Goal: Task Accomplishment & Management: Use online tool/utility

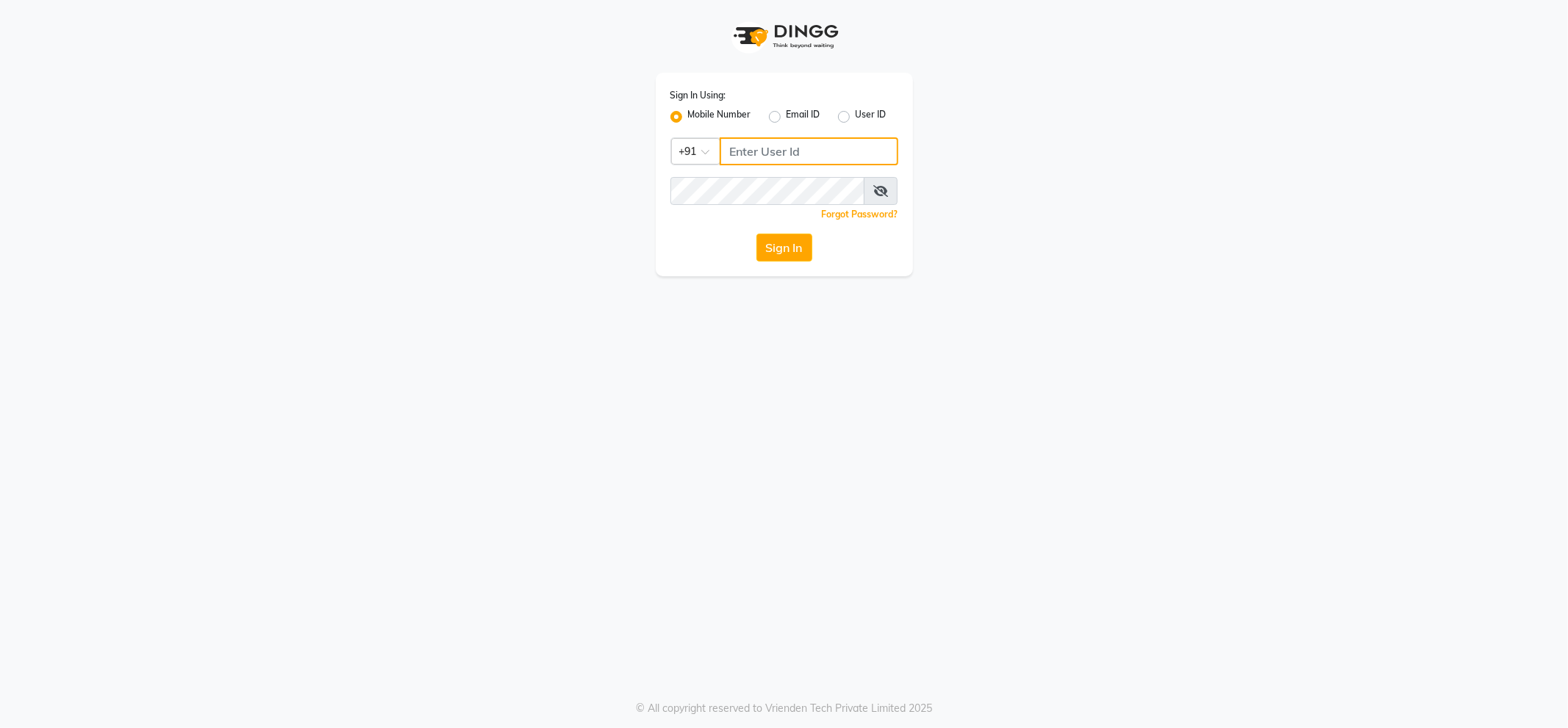
click at [796, 151] on input "Username" at bounding box center [809, 151] width 179 height 28
type input "9046518499"
click at [770, 237] on button "Sign In" at bounding box center [784, 247] width 56 height 28
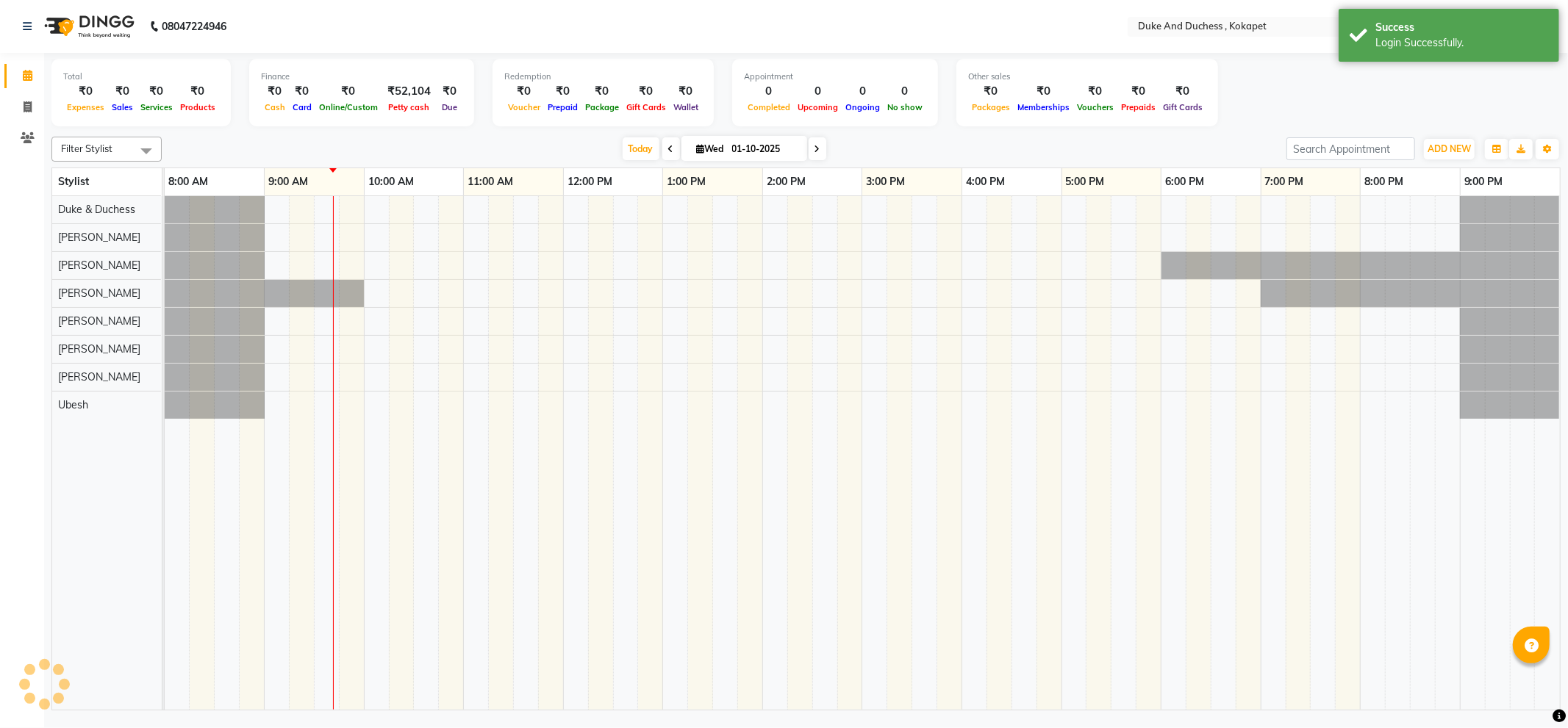
select select "en"
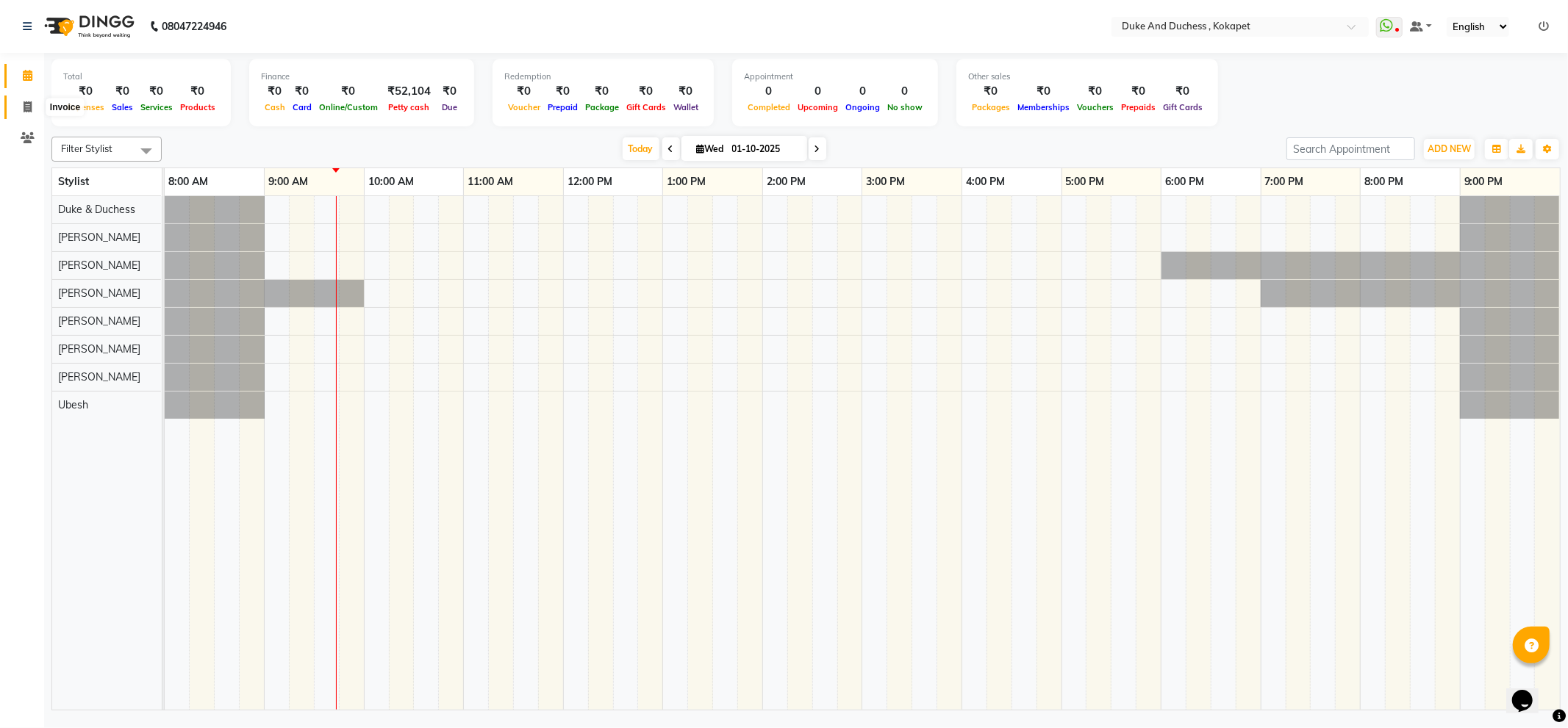
click at [28, 111] on icon at bounding box center [28, 106] width 8 height 11
select select "service"
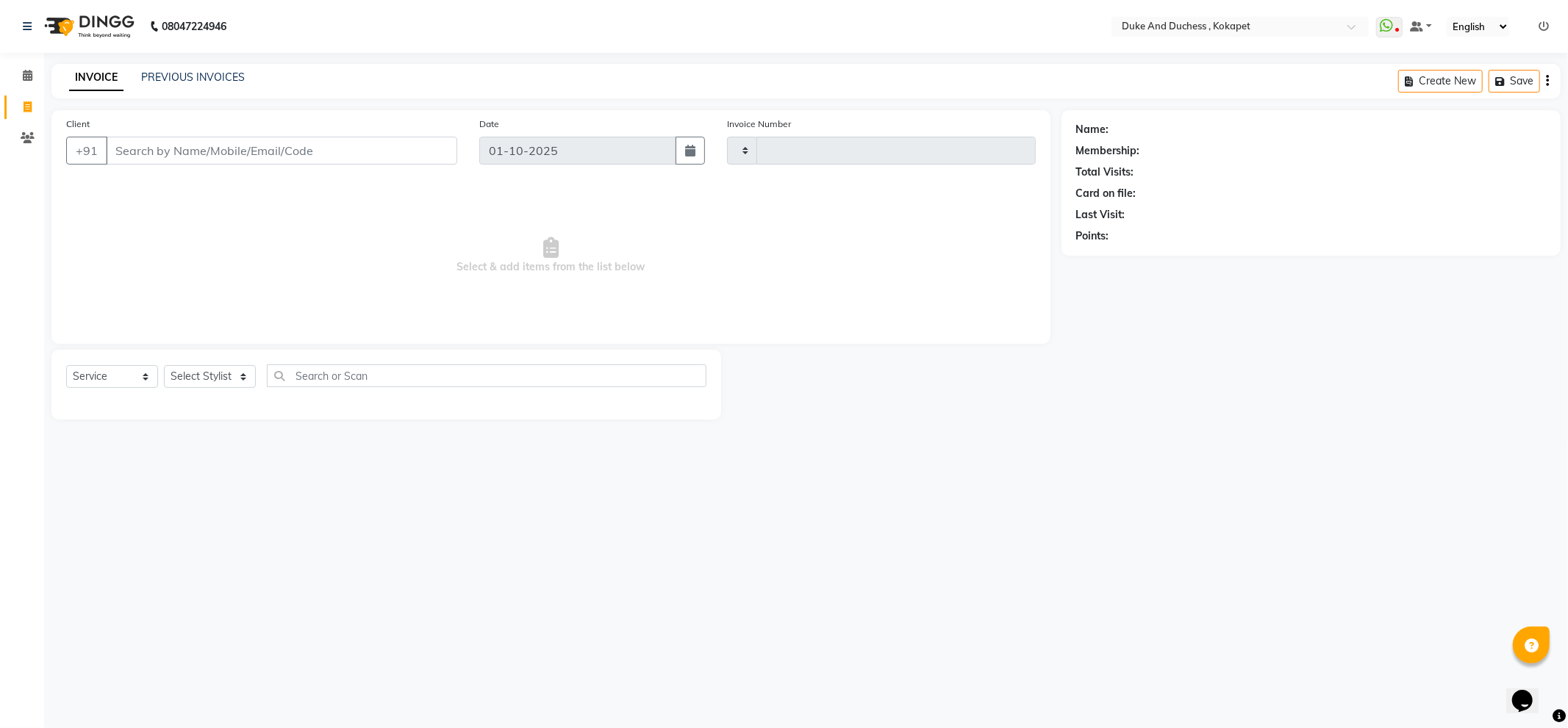
type input "5833"
select select "5687"
click at [194, 71] on link "PREVIOUS INVOICES" at bounding box center [193, 78] width 104 height 13
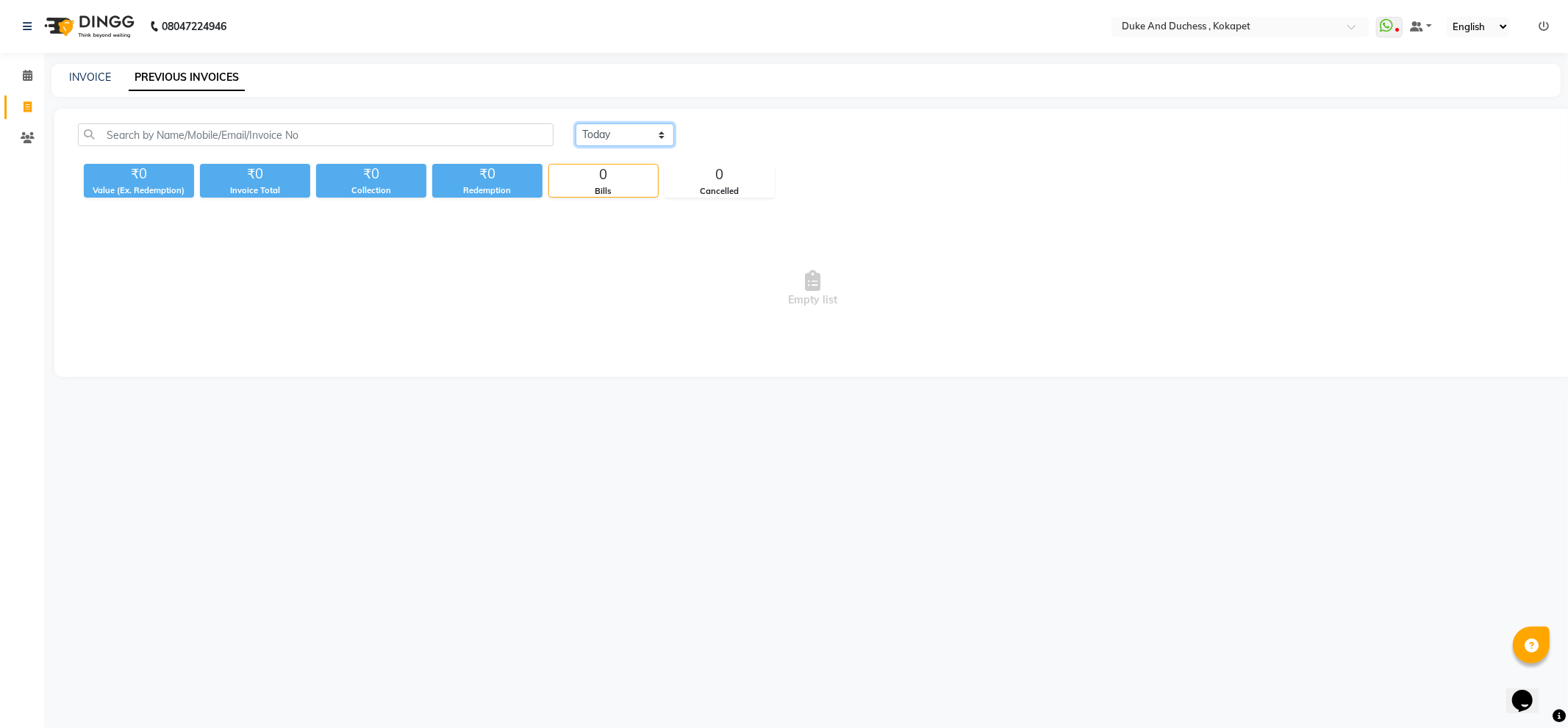
click at [630, 127] on select "Today Yesterday Custom Range" at bounding box center [625, 134] width 99 height 23
select select "yesterday"
click at [575, 124] on select "Today Yesterday Custom Range" at bounding box center [625, 134] width 99 height 23
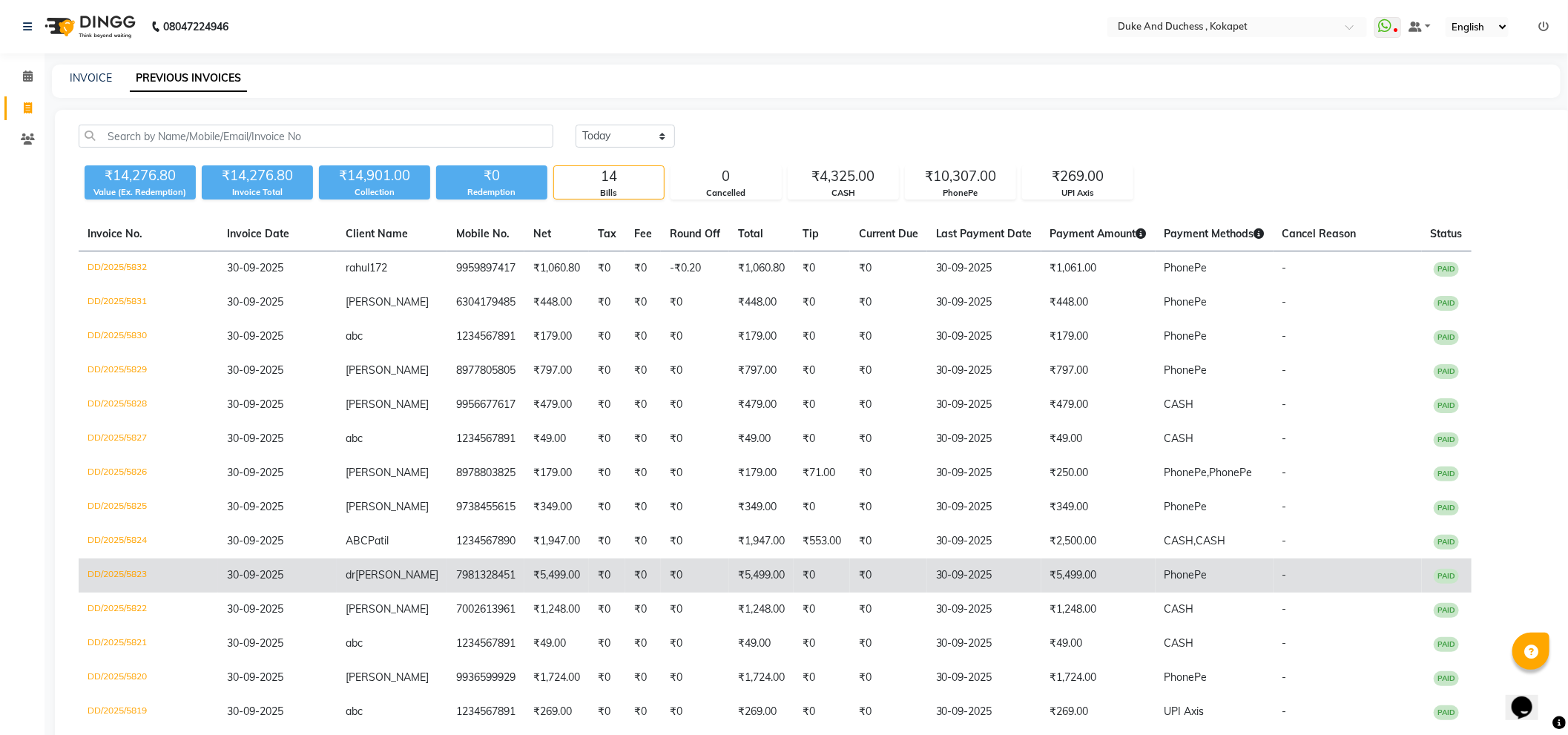
click at [625, 567] on td "₹0" at bounding box center [643, 576] width 35 height 34
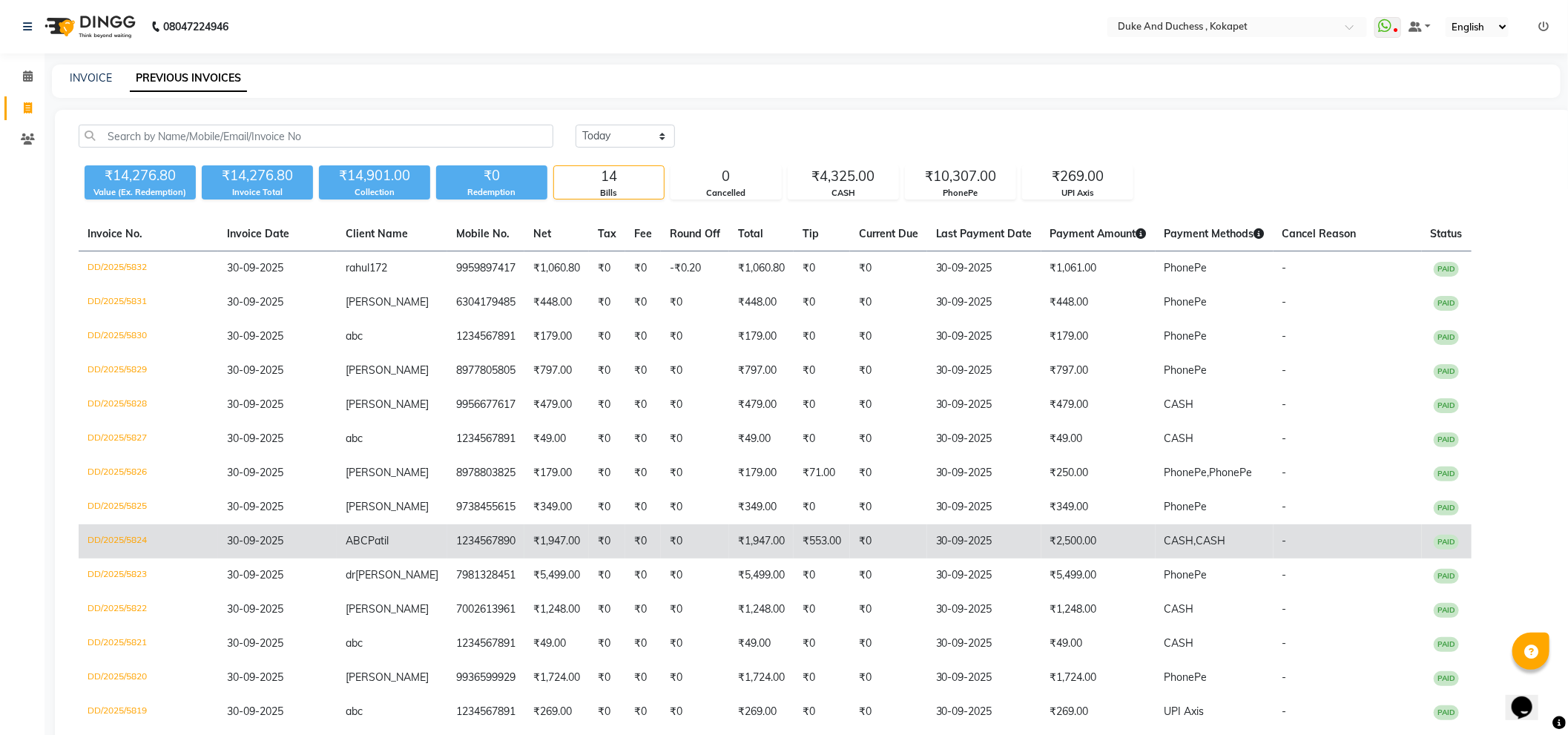
click at [468, 549] on td "1234567890" at bounding box center [486, 541] width 78 height 34
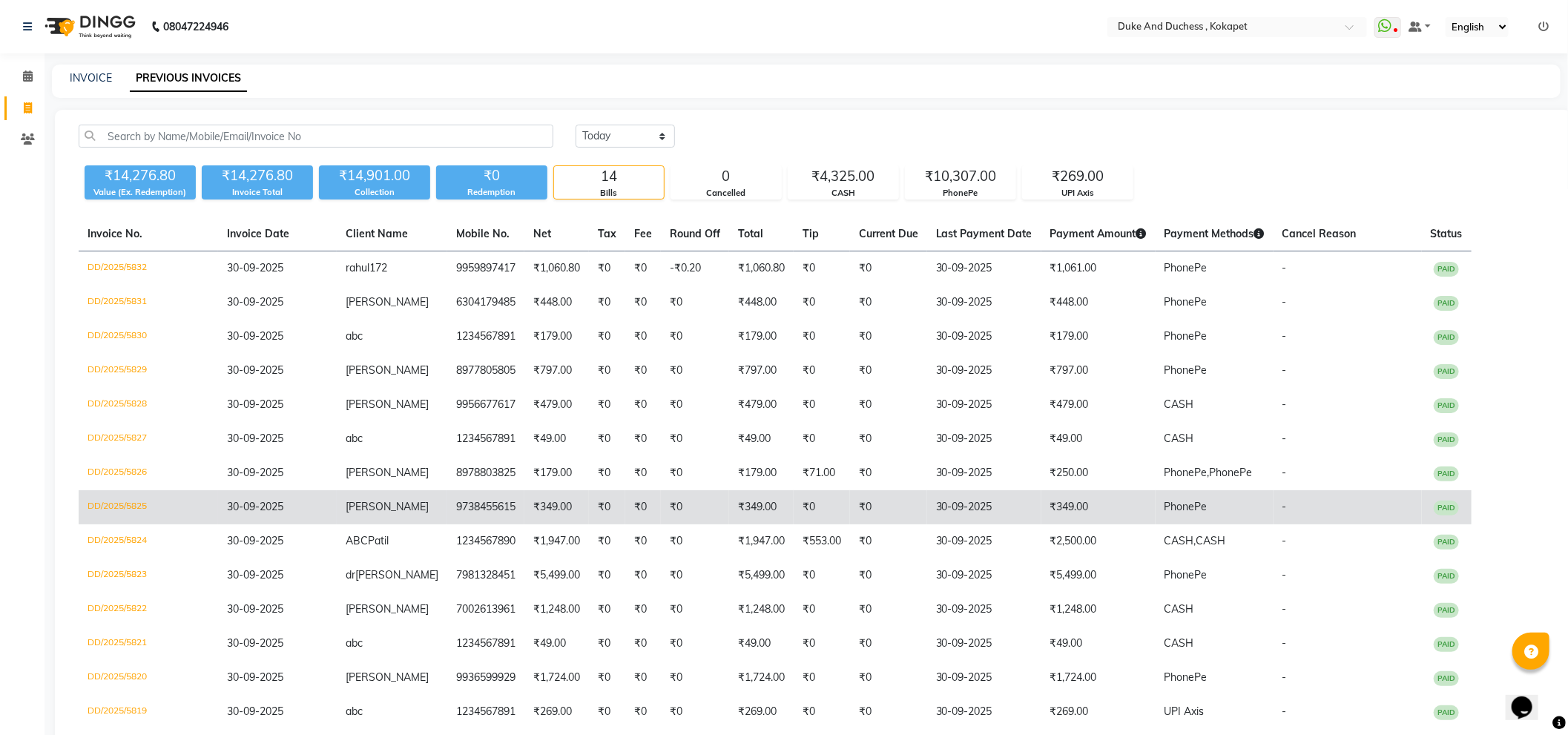
click at [447, 502] on td "9738455615" at bounding box center [486, 507] width 78 height 34
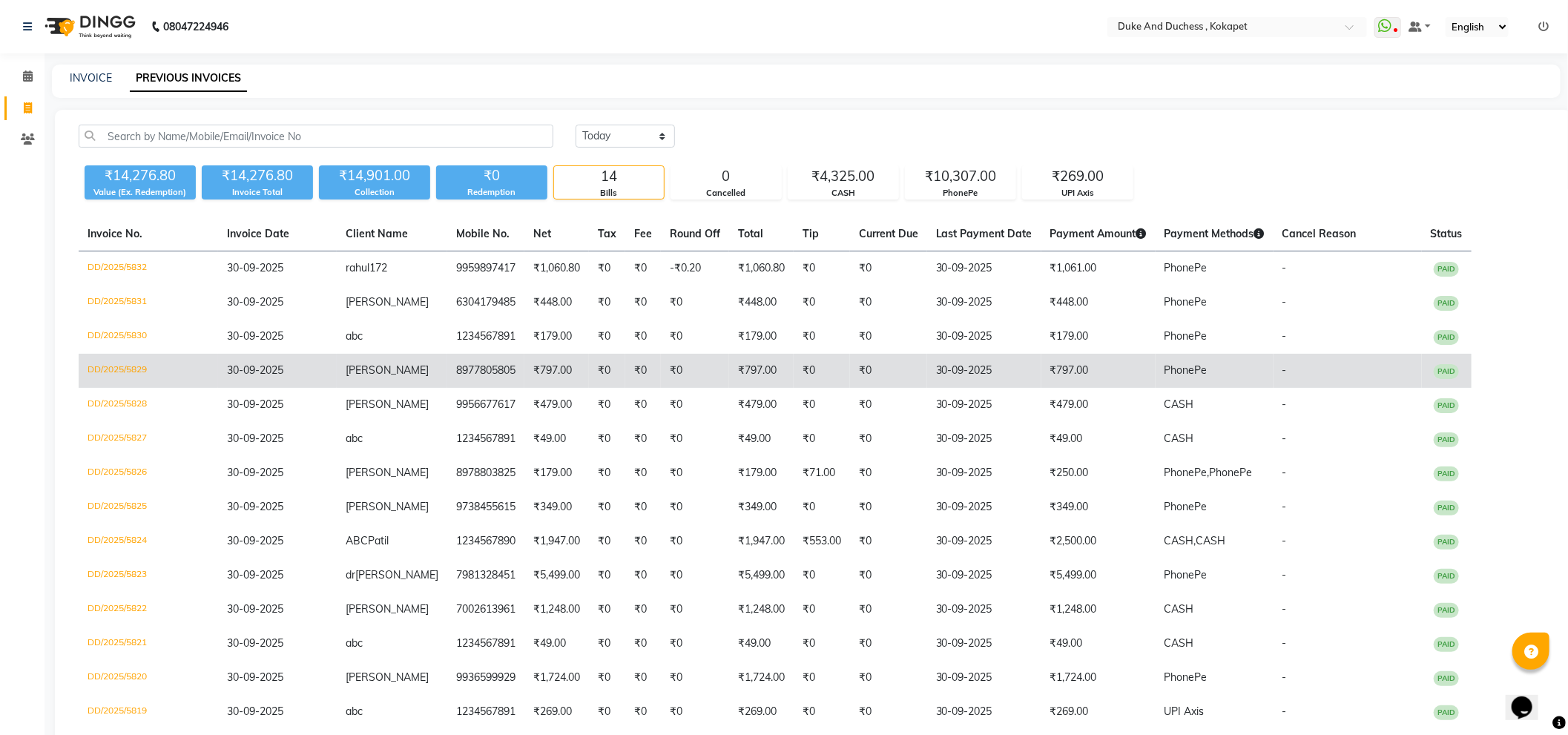
click at [477, 373] on td "8977805805" at bounding box center [486, 371] width 78 height 34
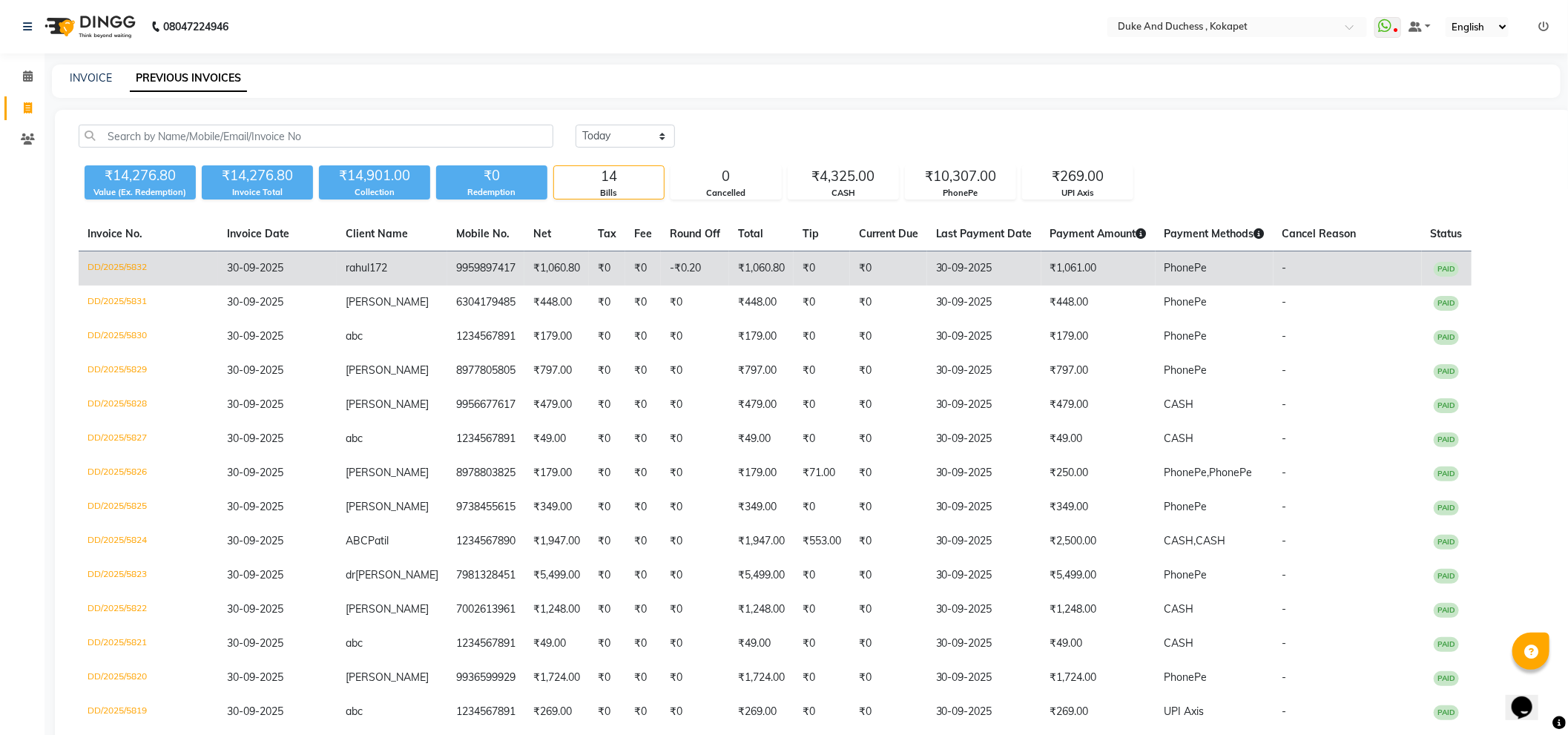
click at [472, 276] on td "9959897417" at bounding box center [486, 268] width 78 height 35
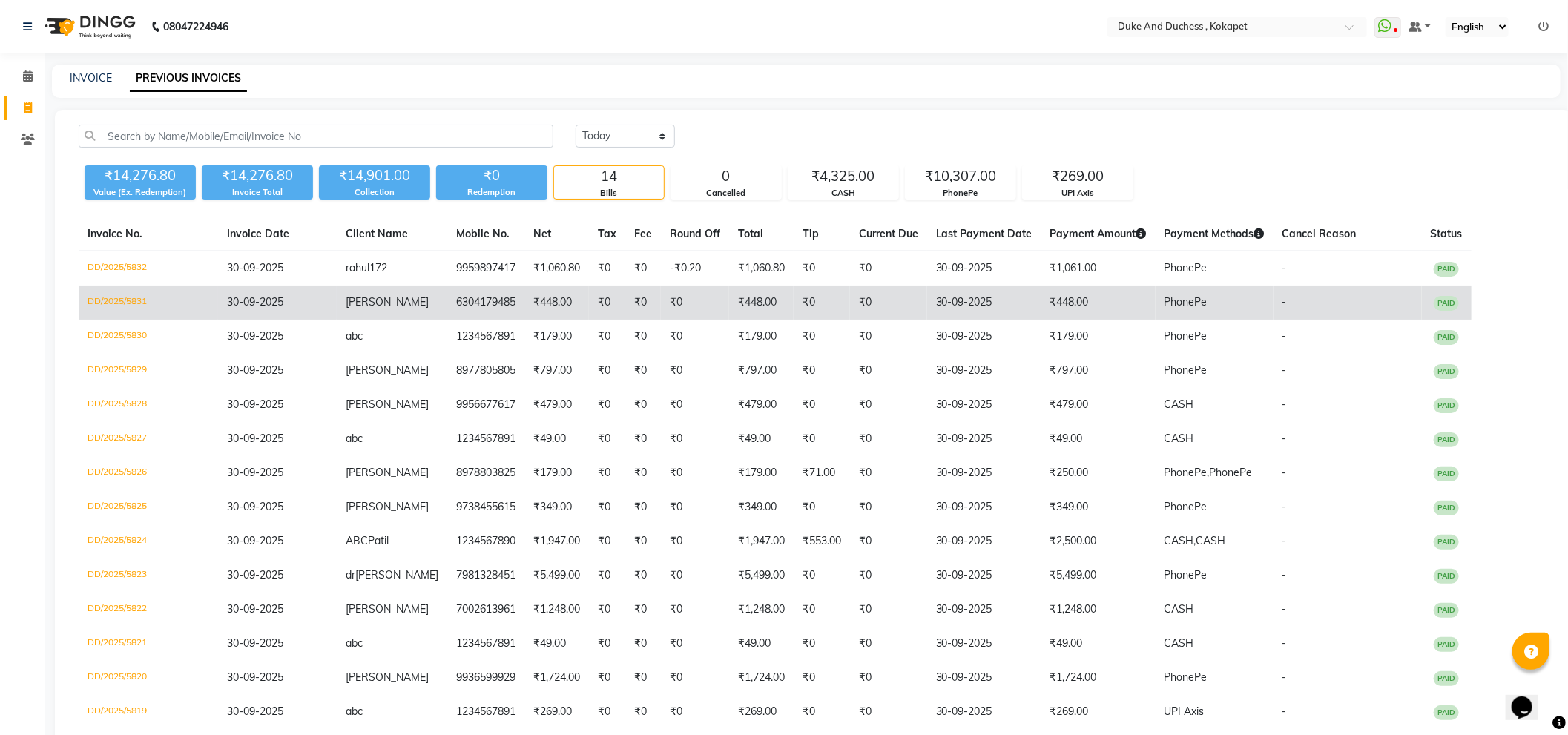
click at [483, 306] on td "6304179485" at bounding box center [486, 303] width 78 height 34
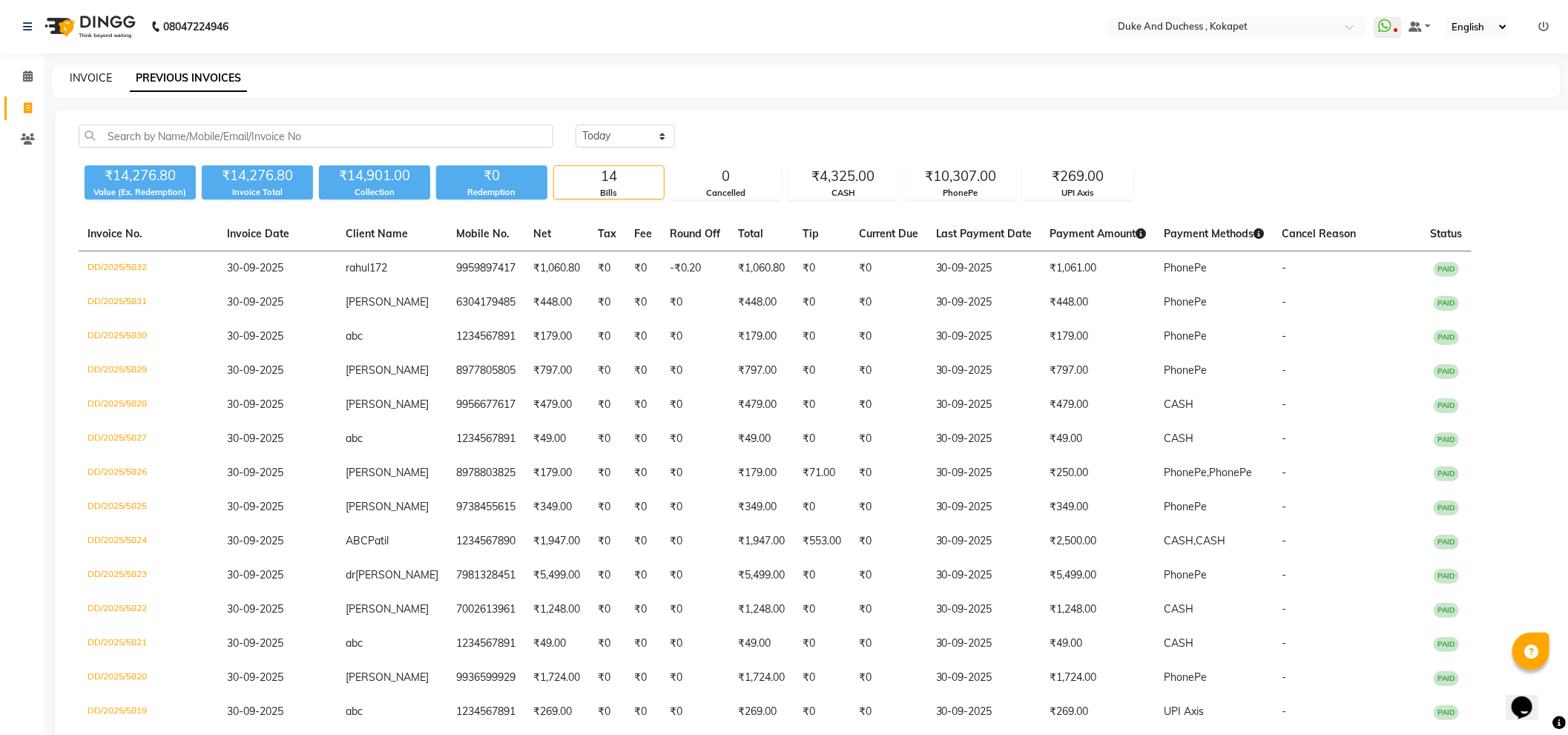
click at [82, 72] on link "INVOICE" at bounding box center [91, 78] width 42 height 13
select select "service"
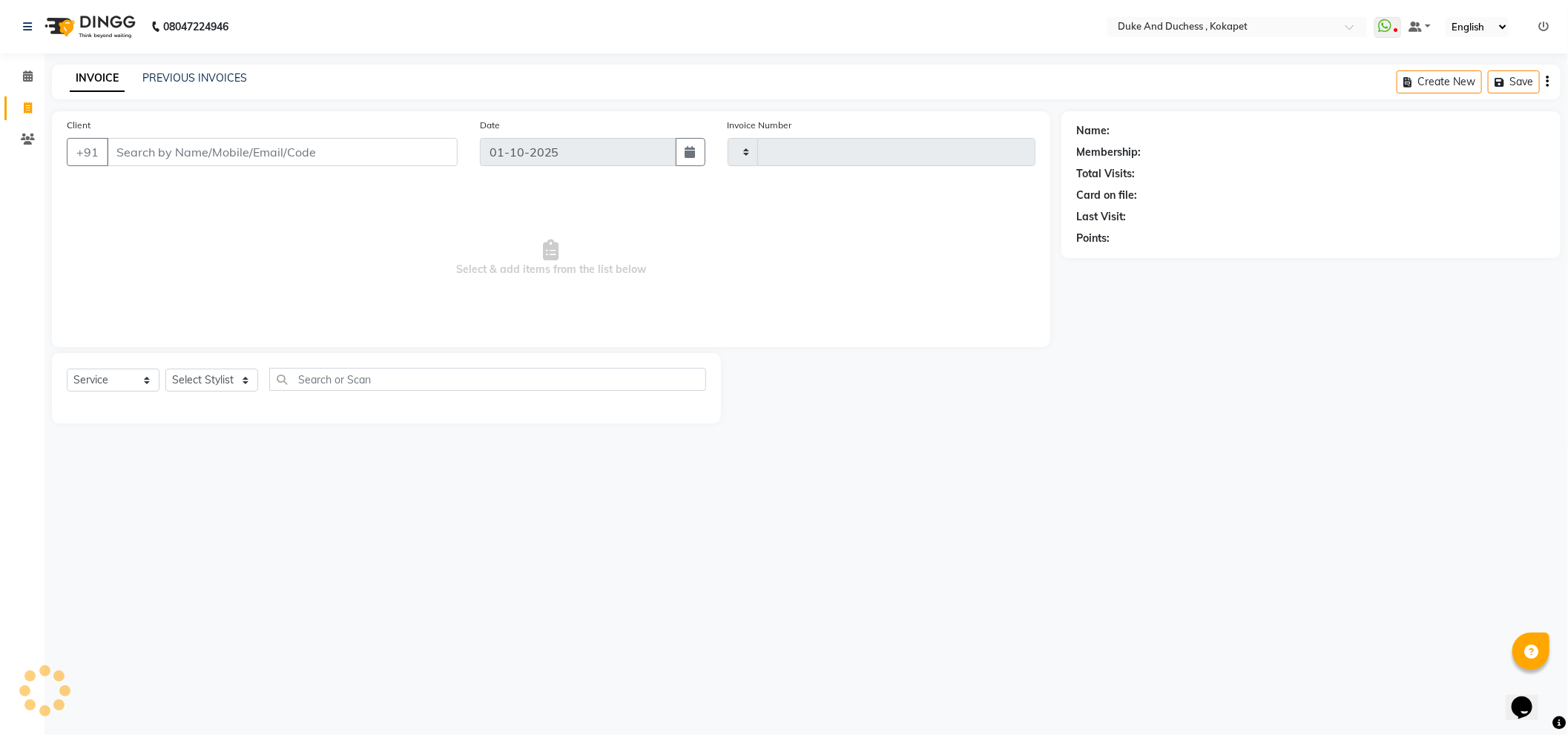
type input "5833"
select select "5687"
click at [214, 381] on select "Select Stylist Admin Anu Rai Duke & Duchess Kushmita Toppo Raj Gurung Rijvan Mo…" at bounding box center [211, 380] width 93 height 23
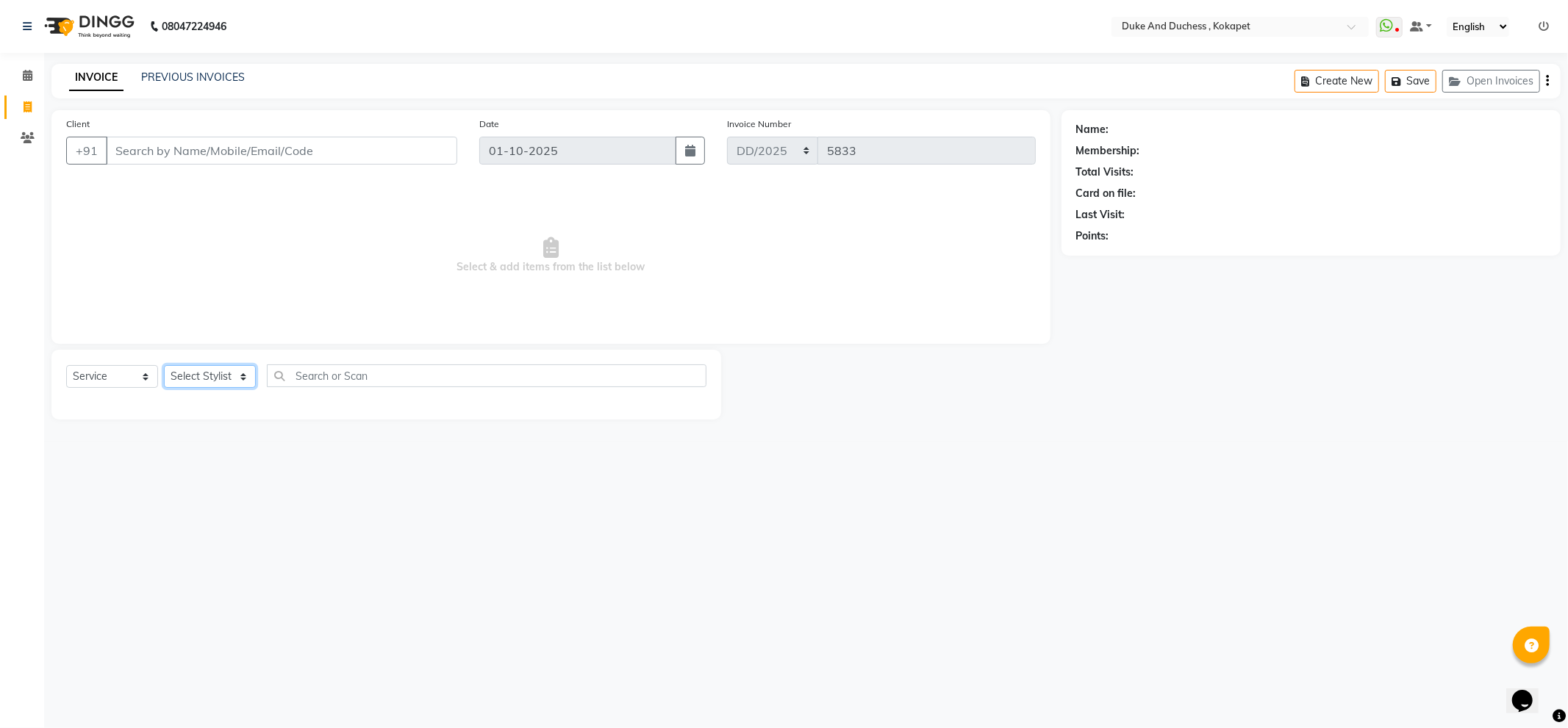
select select "91316"
click at [164, 366] on select "Select Stylist Admin Anu Rai Duke & Duchess Kushmita Toppo Raj Gurung Rijvan Mo…" at bounding box center [210, 377] width 92 height 23
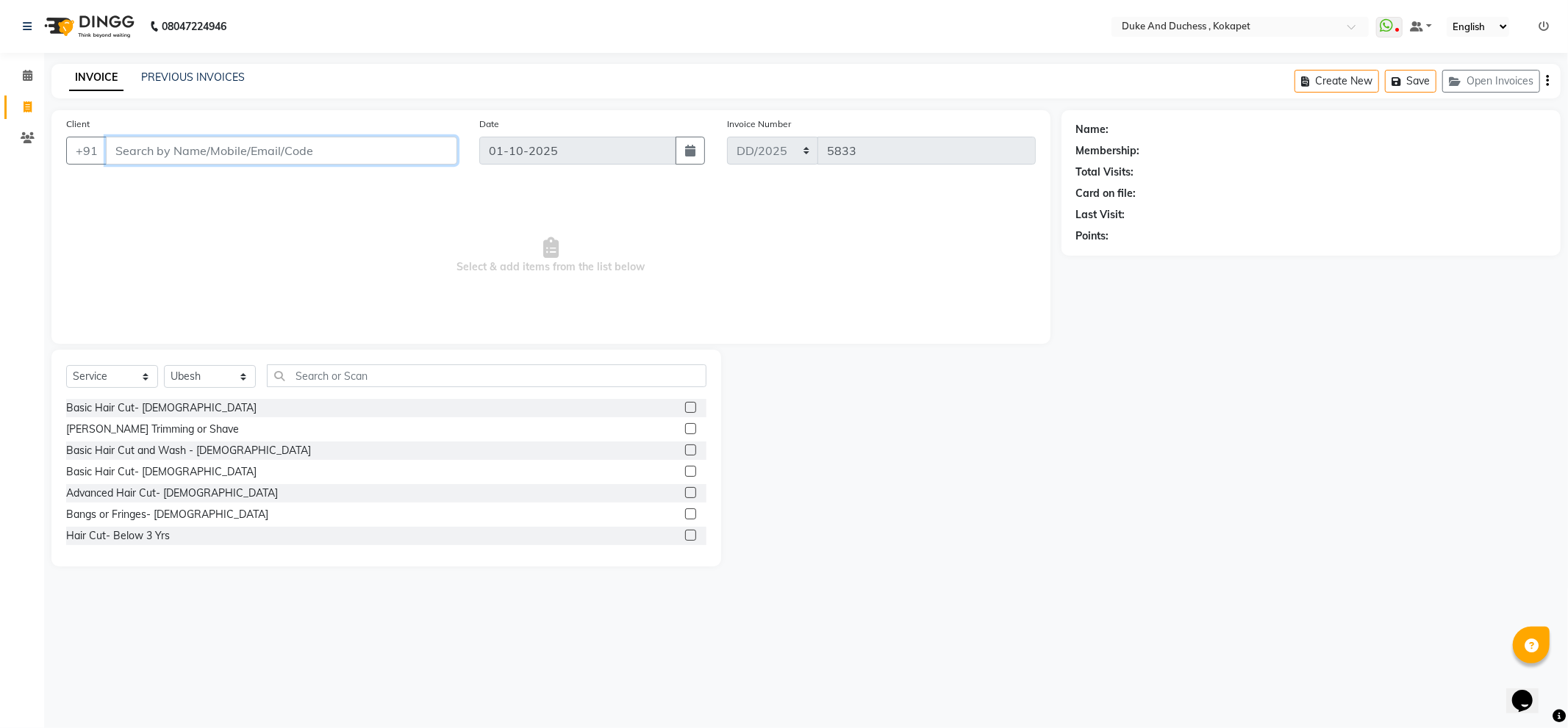
click at [225, 145] on input "Client" at bounding box center [281, 150] width 352 height 28
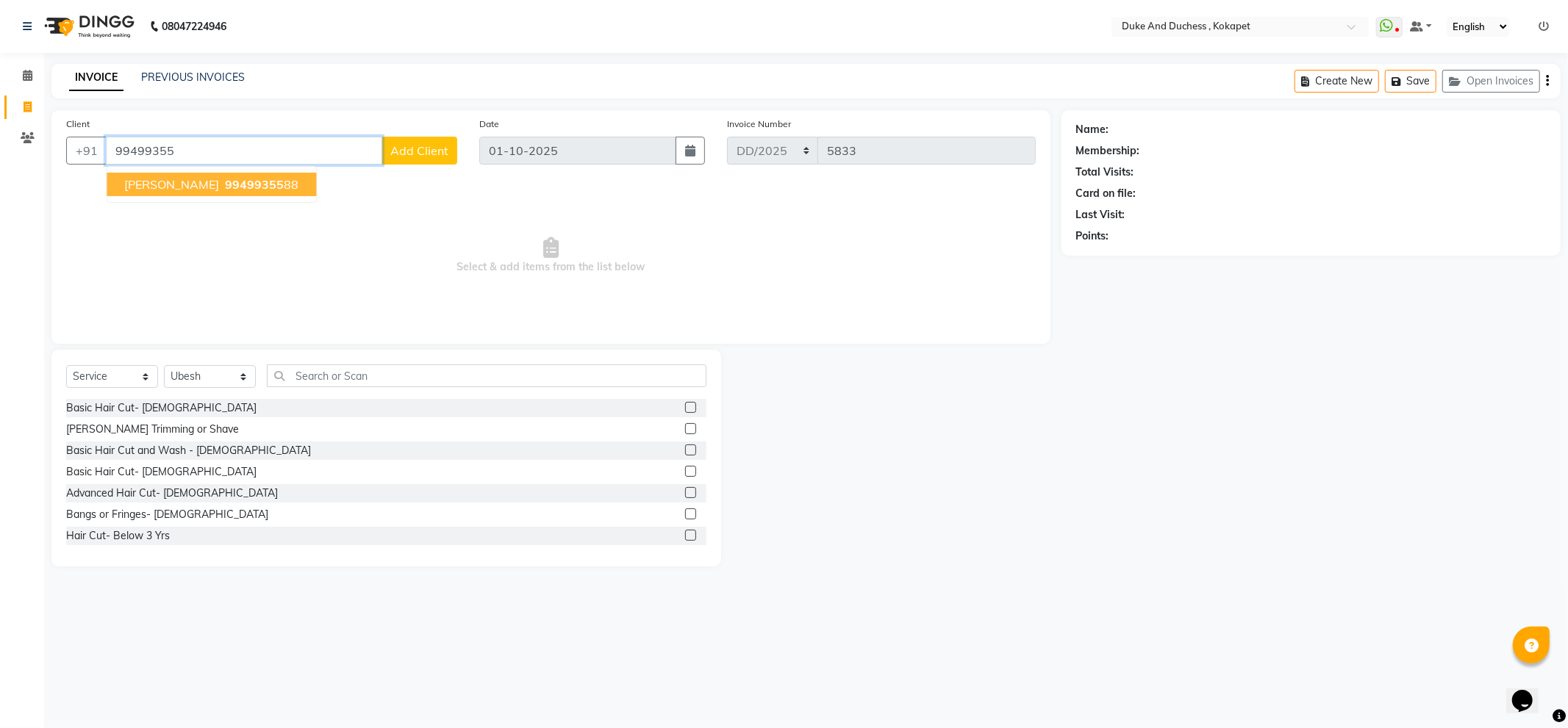
click at [225, 181] on span "99499355" at bounding box center [254, 185] width 58 height 15
type input "9949935588"
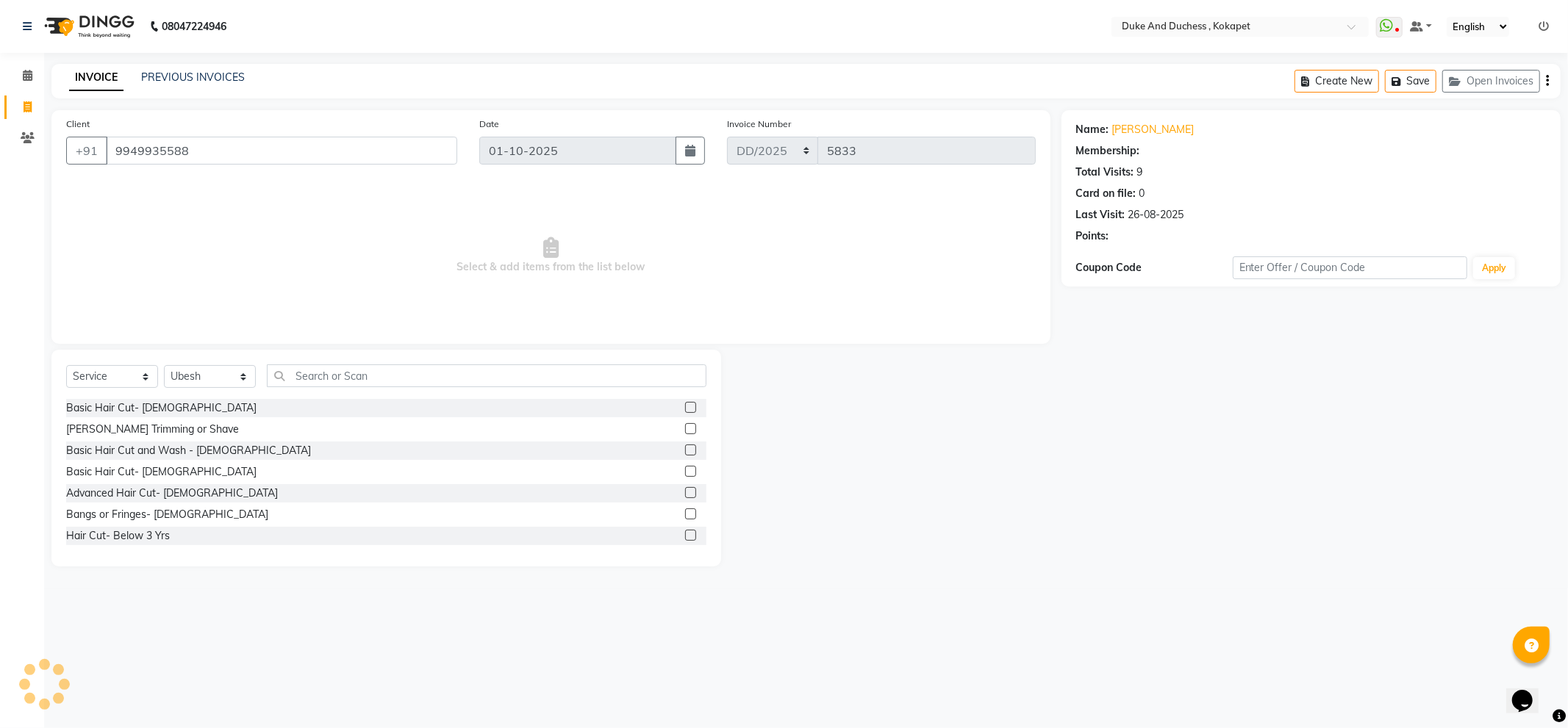
select select "1: Object"
drag, startPoint x: 130, startPoint y: 402, endPoint x: 126, endPoint y: 416, distance: 14.6
click at [129, 407] on div "Basic Hair Cut- Male" at bounding box center [161, 408] width 190 height 15
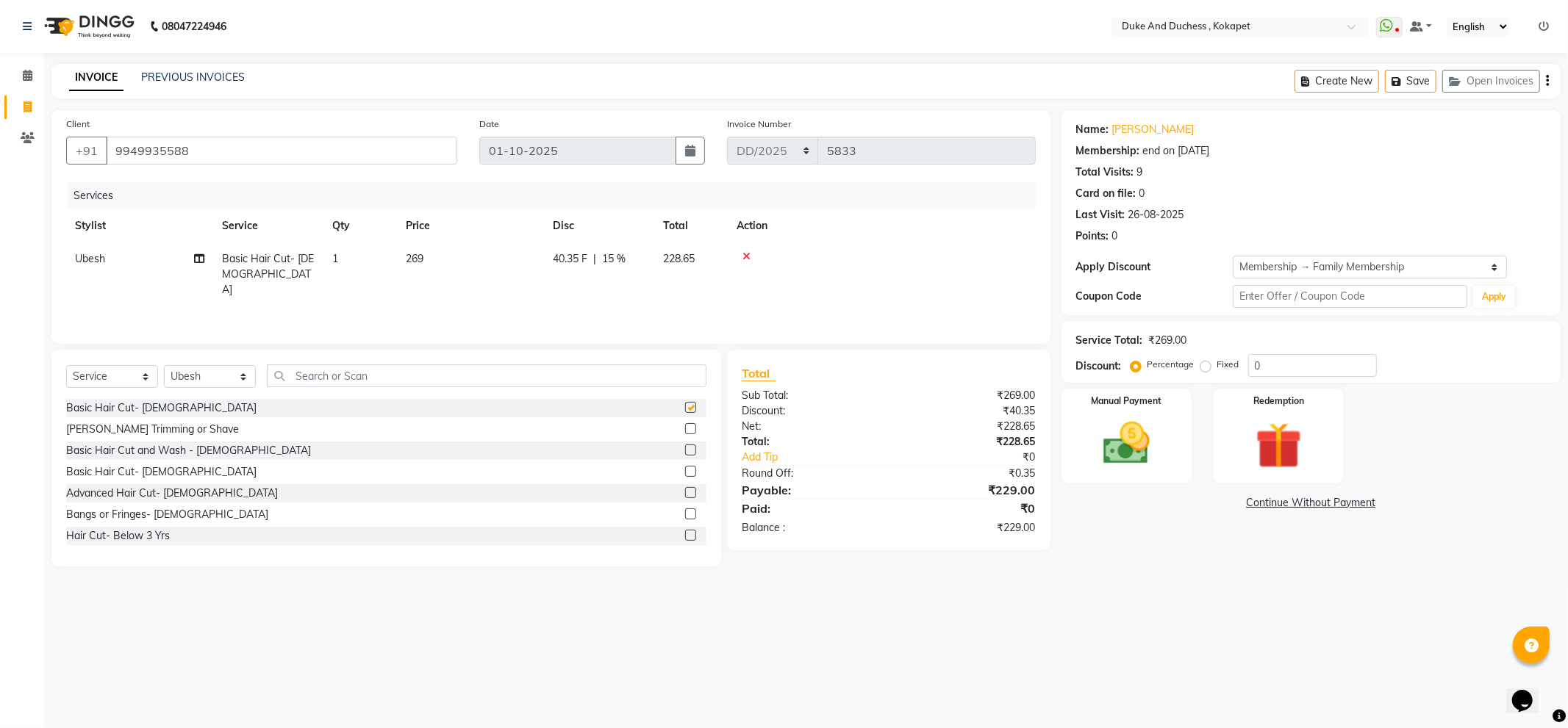
checkbox input "false"
click at [125, 430] on div "Beard Trimming or Shave" at bounding box center [152, 429] width 173 height 15
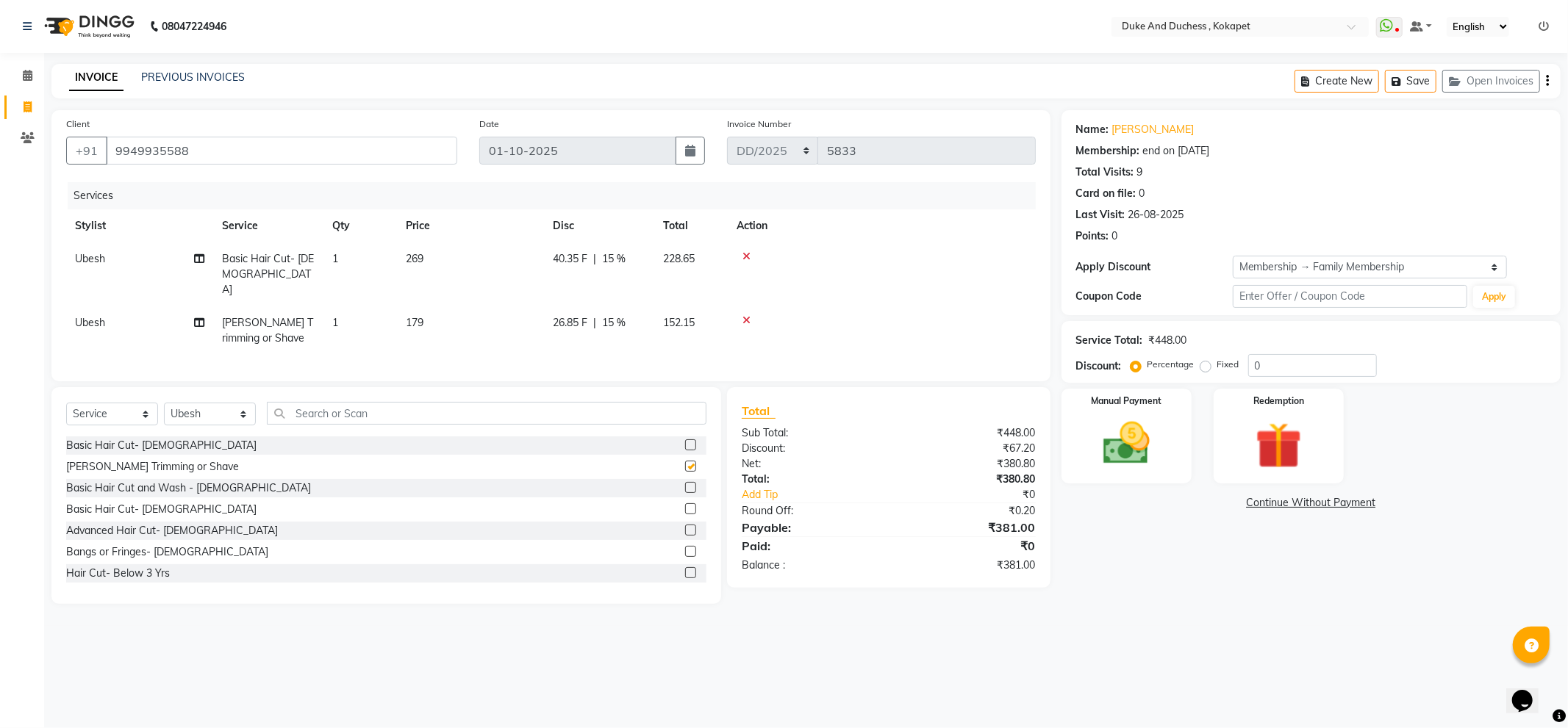
checkbox input "false"
click at [1140, 444] on img at bounding box center [1126, 443] width 78 height 56
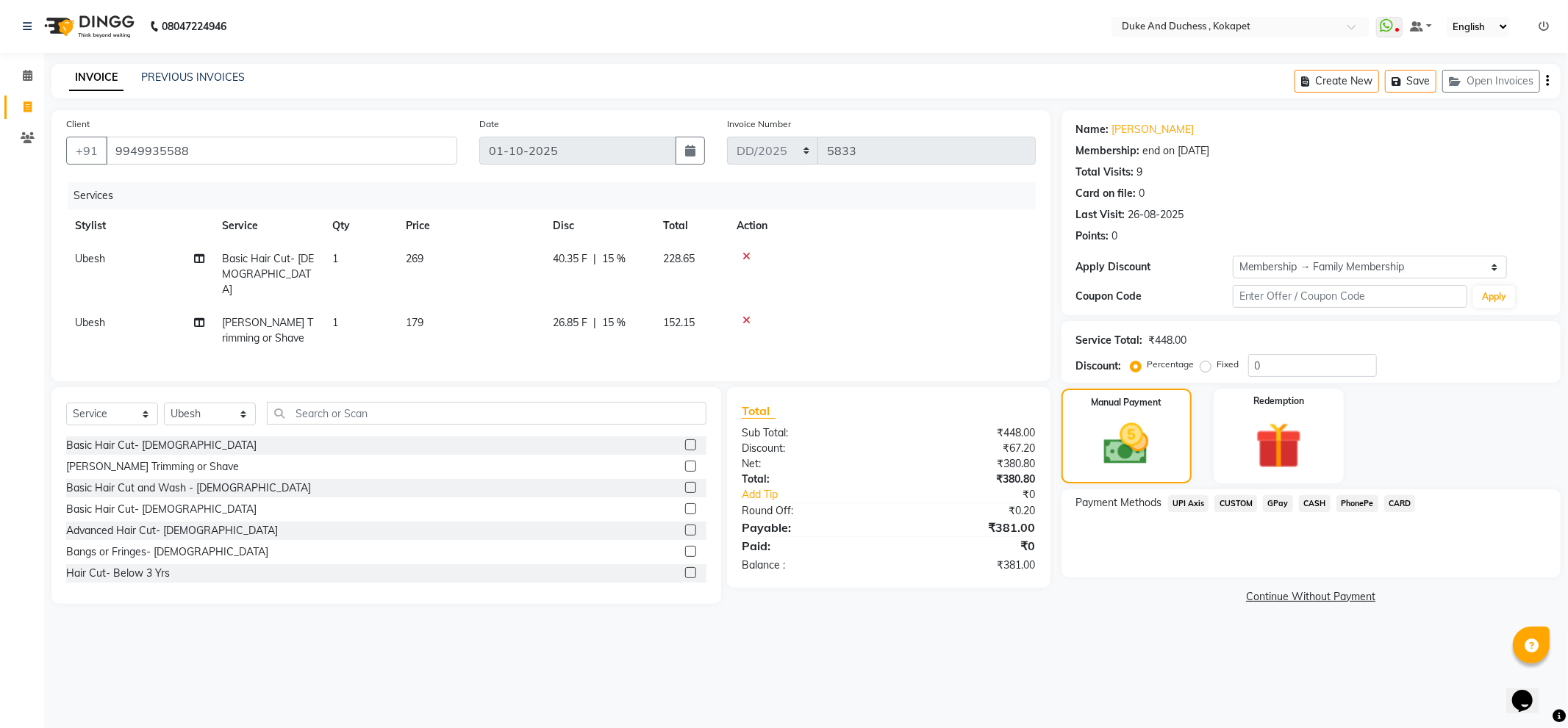
click at [1348, 502] on span "PhonePe" at bounding box center [1358, 503] width 42 height 17
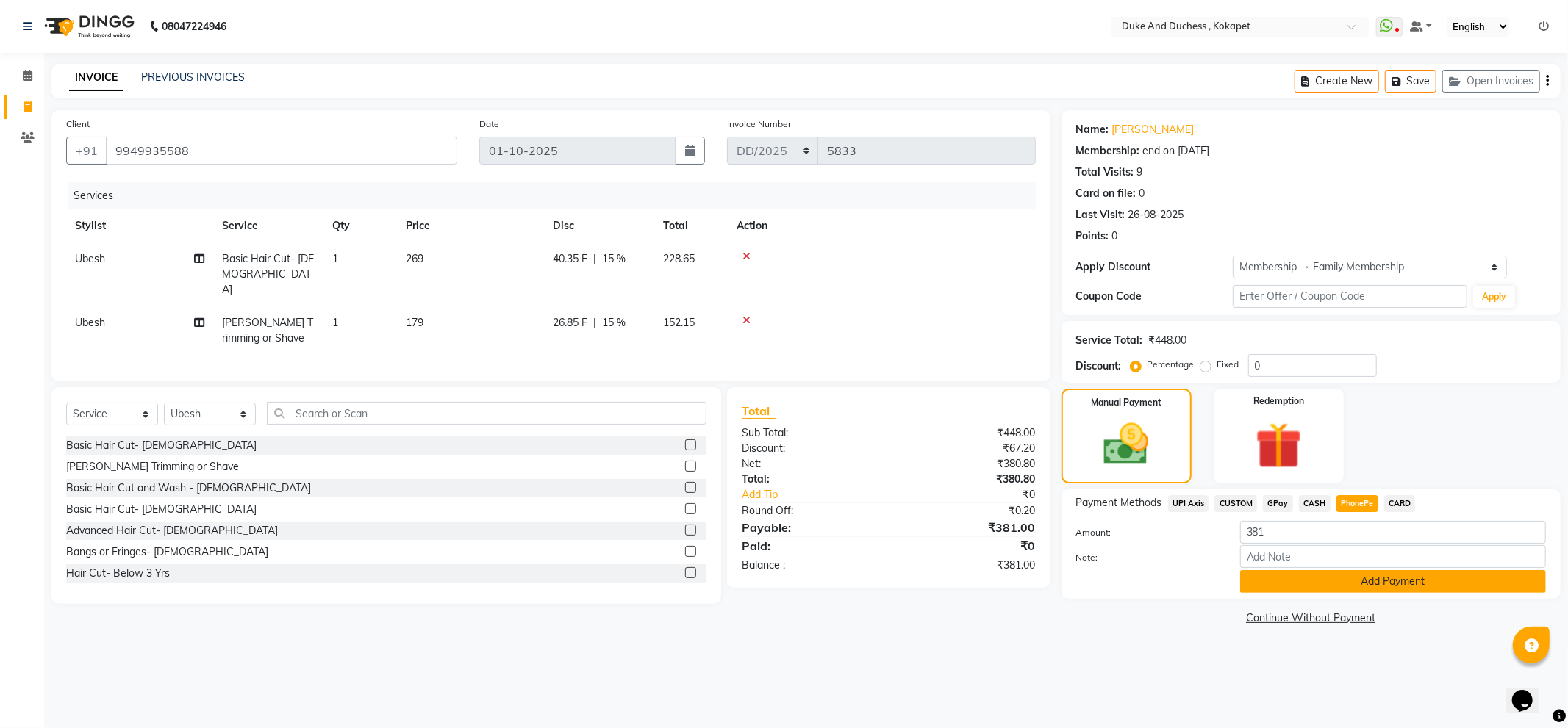
click at [1358, 581] on button "Add Payment" at bounding box center [1393, 581] width 306 height 23
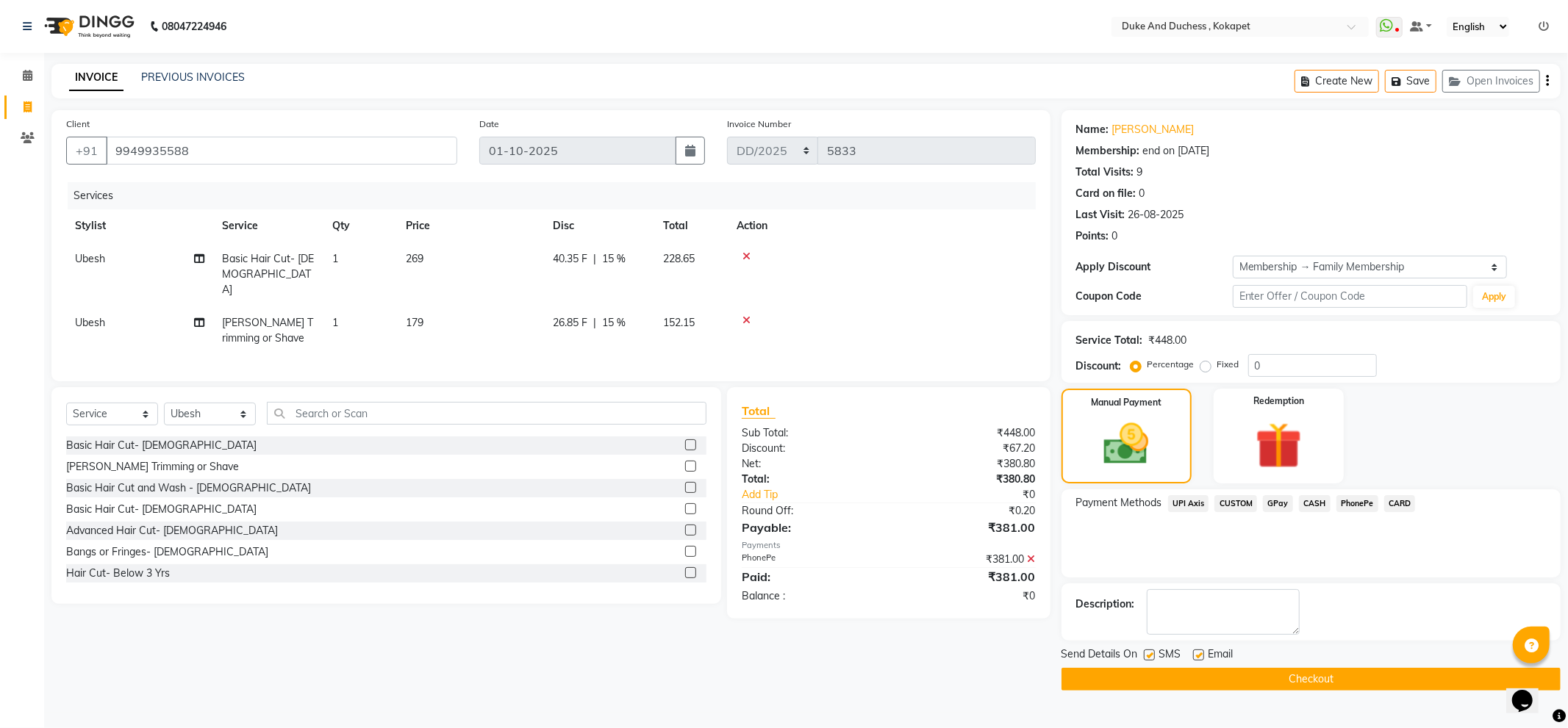
click at [1308, 680] on button "Checkout" at bounding box center [1311, 679] width 499 height 23
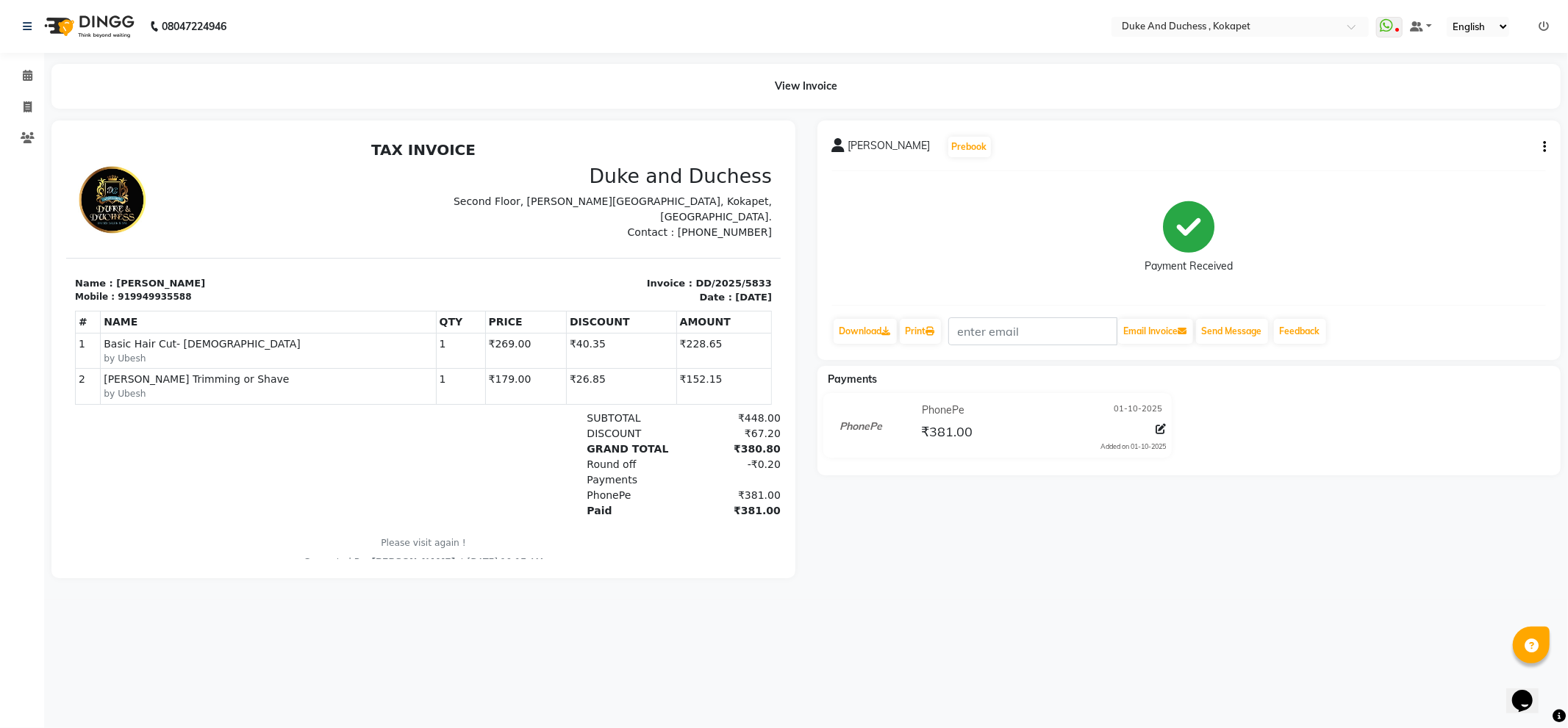
click at [1302, 682] on div "08047224946 Select Location × Duke And Duchess , Kokapet WhatsApp Status ✕ Stat…" at bounding box center [784, 364] width 1568 height 728
click at [20, 104] on span at bounding box center [28, 108] width 26 height 17
select select "service"
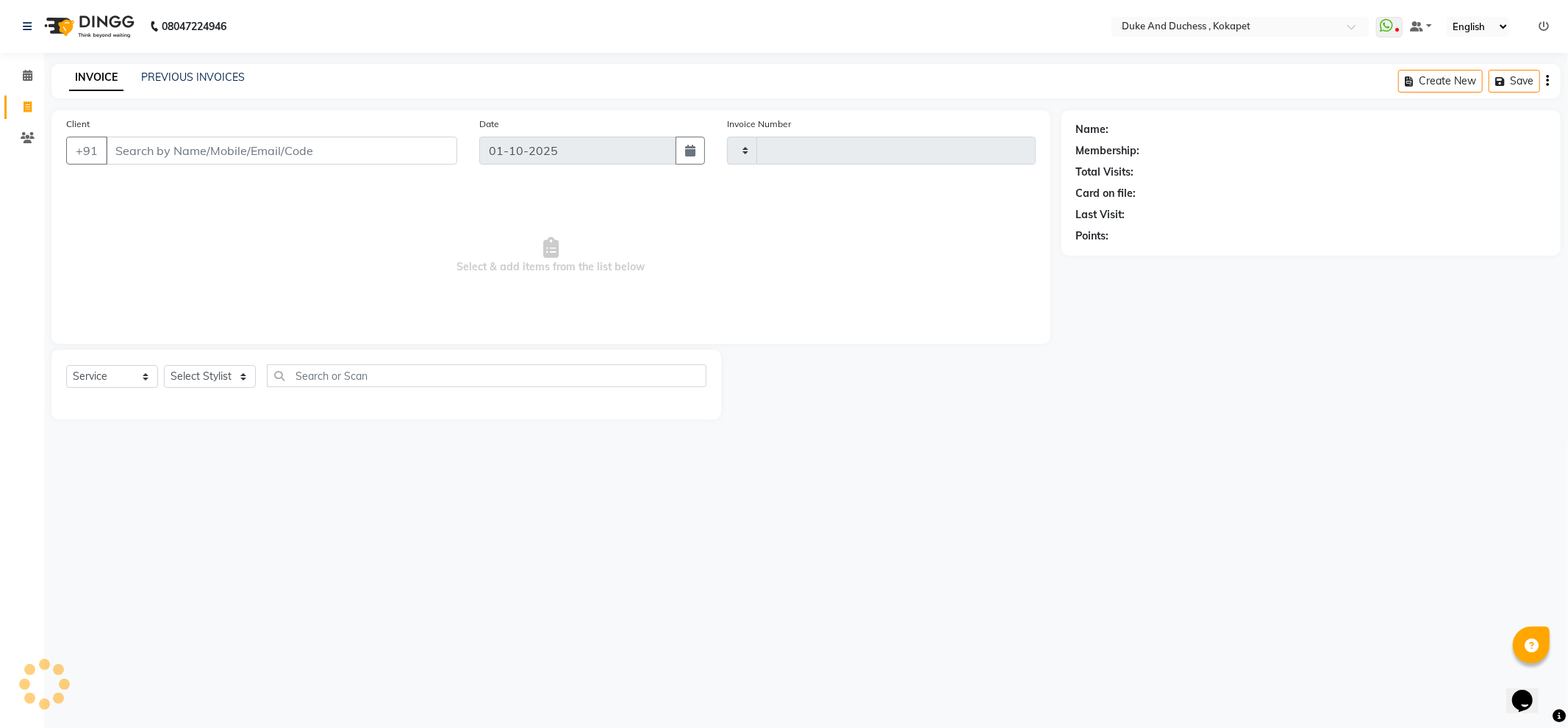
type input "5834"
select select "5687"
click at [181, 366] on select "Select Stylist Admin Anu Rai Duke & Duchess Kushmita Toppo Raj Gurung Rijvan Mo…" at bounding box center [210, 377] width 92 height 23
select select "38838"
click at [164, 366] on select "Select Stylist Admin Anu Rai Duke & Duchess Kushmita Toppo Raj Gurung Rijvan Mo…" at bounding box center [210, 377] width 92 height 23
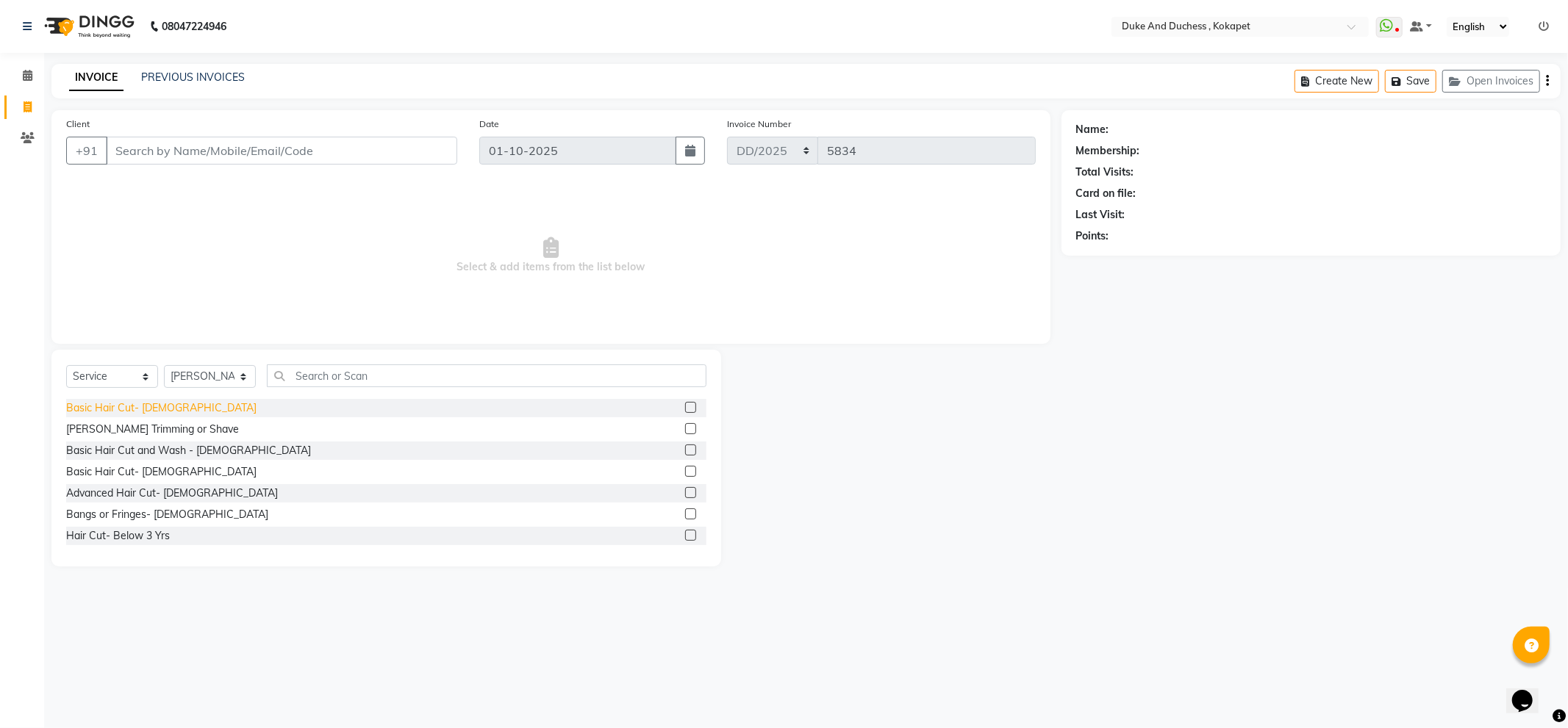
click at [141, 402] on div "Basic Hair Cut- Male" at bounding box center [161, 408] width 190 height 15
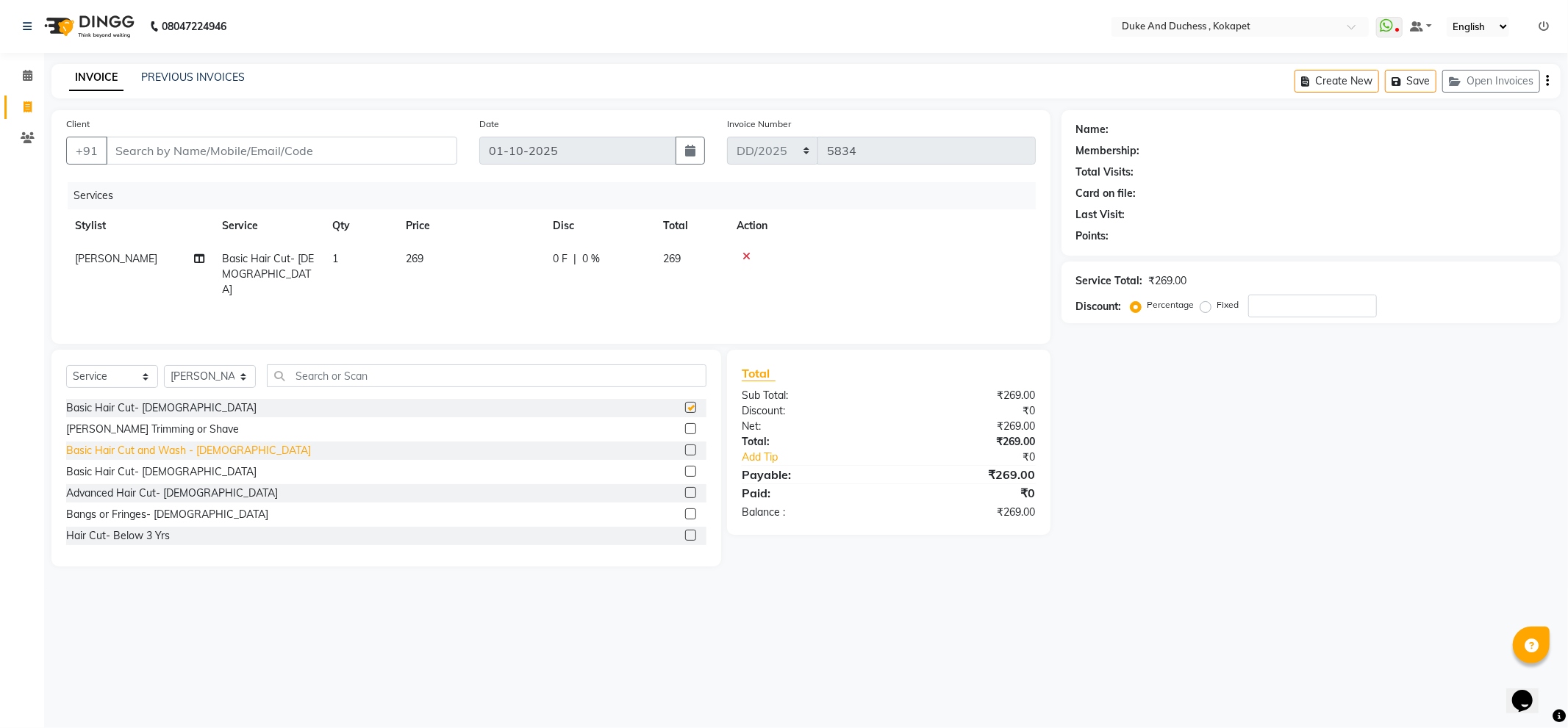
checkbox input "false"
click at [133, 431] on div "Beard Trimming or Shave" at bounding box center [152, 429] width 173 height 15
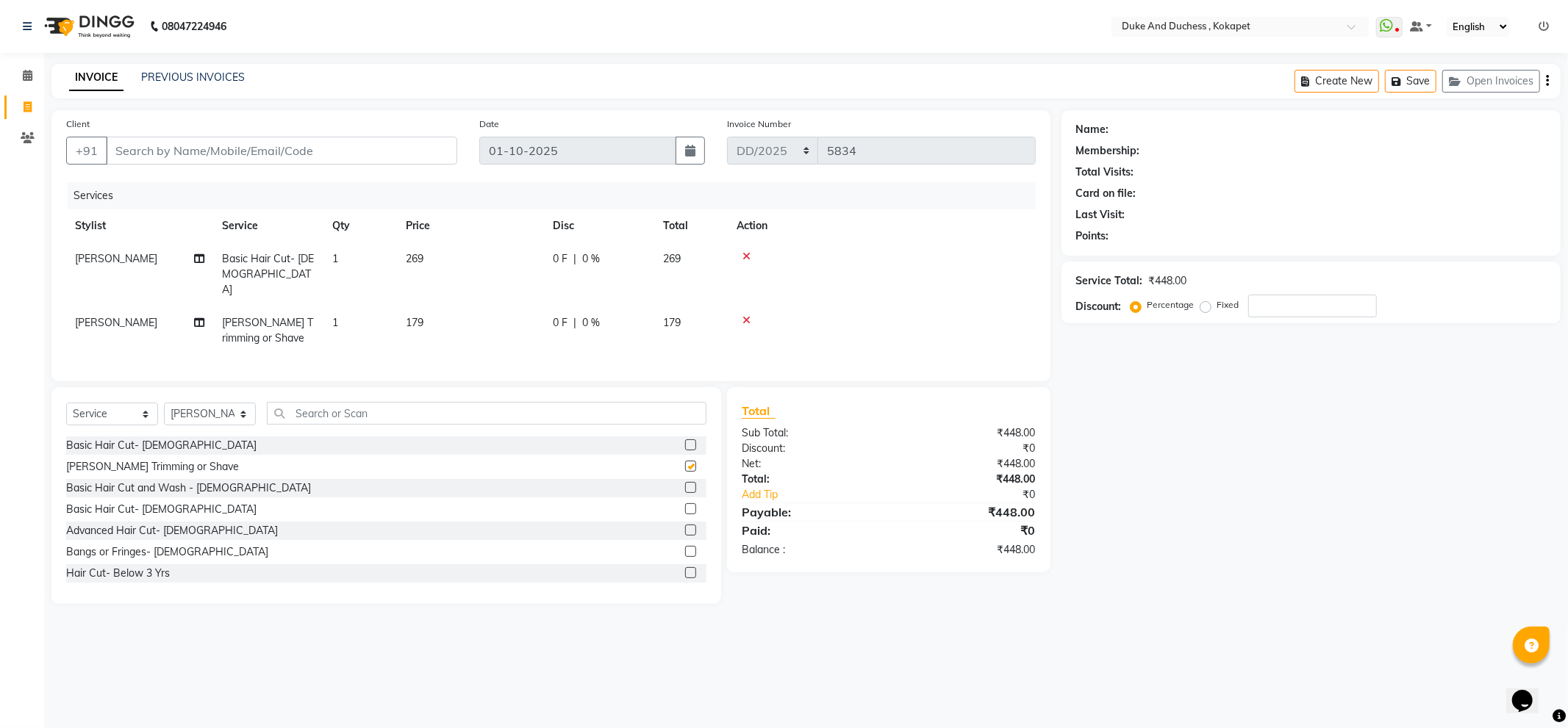
checkbox input "false"
click at [234, 408] on select "Select Stylist Admin Anu Rai Duke & Duchess Kushmita Toppo Raj Gurung Rijvan Mo…" at bounding box center [210, 413] width 92 height 23
select select "45301"
click at [164, 402] on select "Select Stylist Admin Anu Rai Duke & Duchess Kushmita Toppo Raj Gurung Rijvan Mo…" at bounding box center [210, 413] width 92 height 23
click at [333, 421] on input "text" at bounding box center [487, 413] width 439 height 23
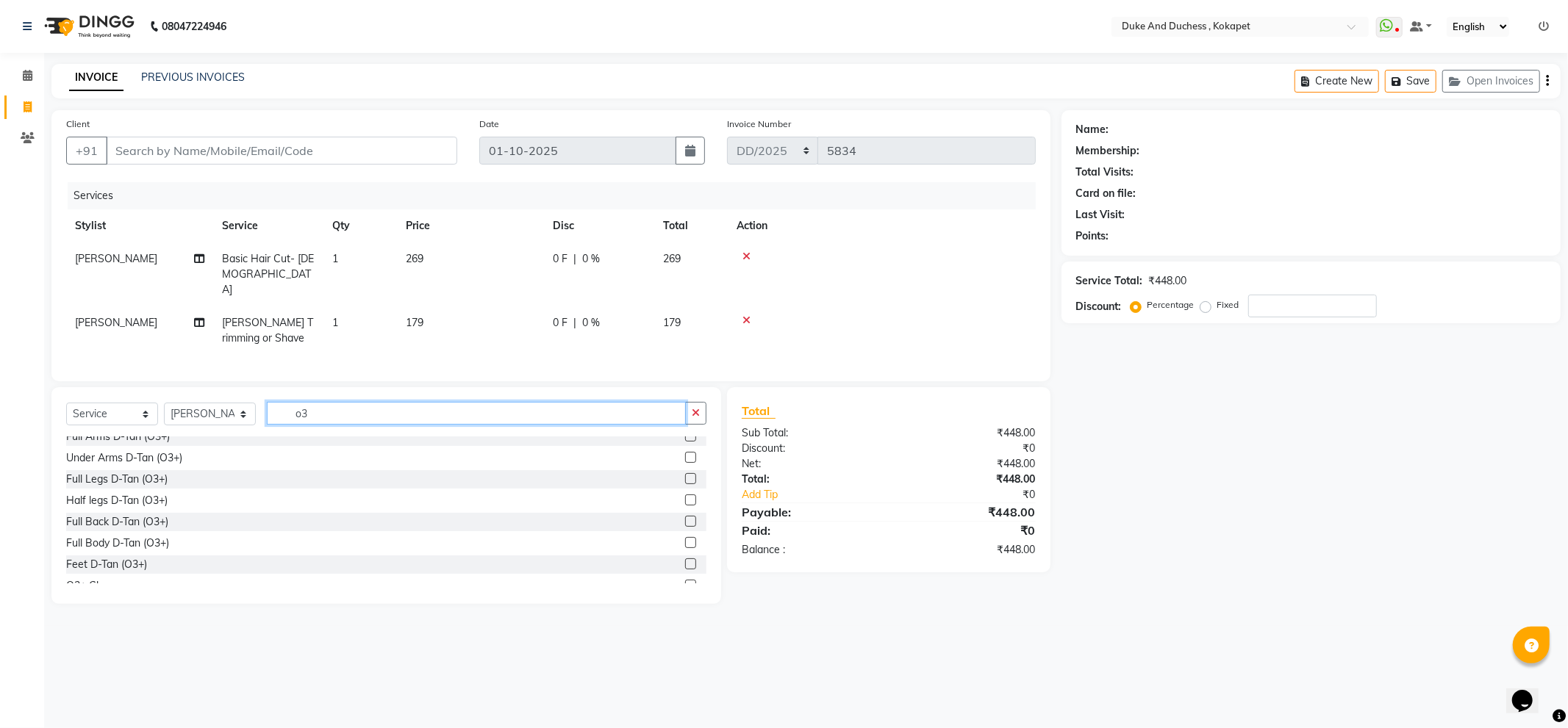
scroll to position [66, 0]
type input "o3"
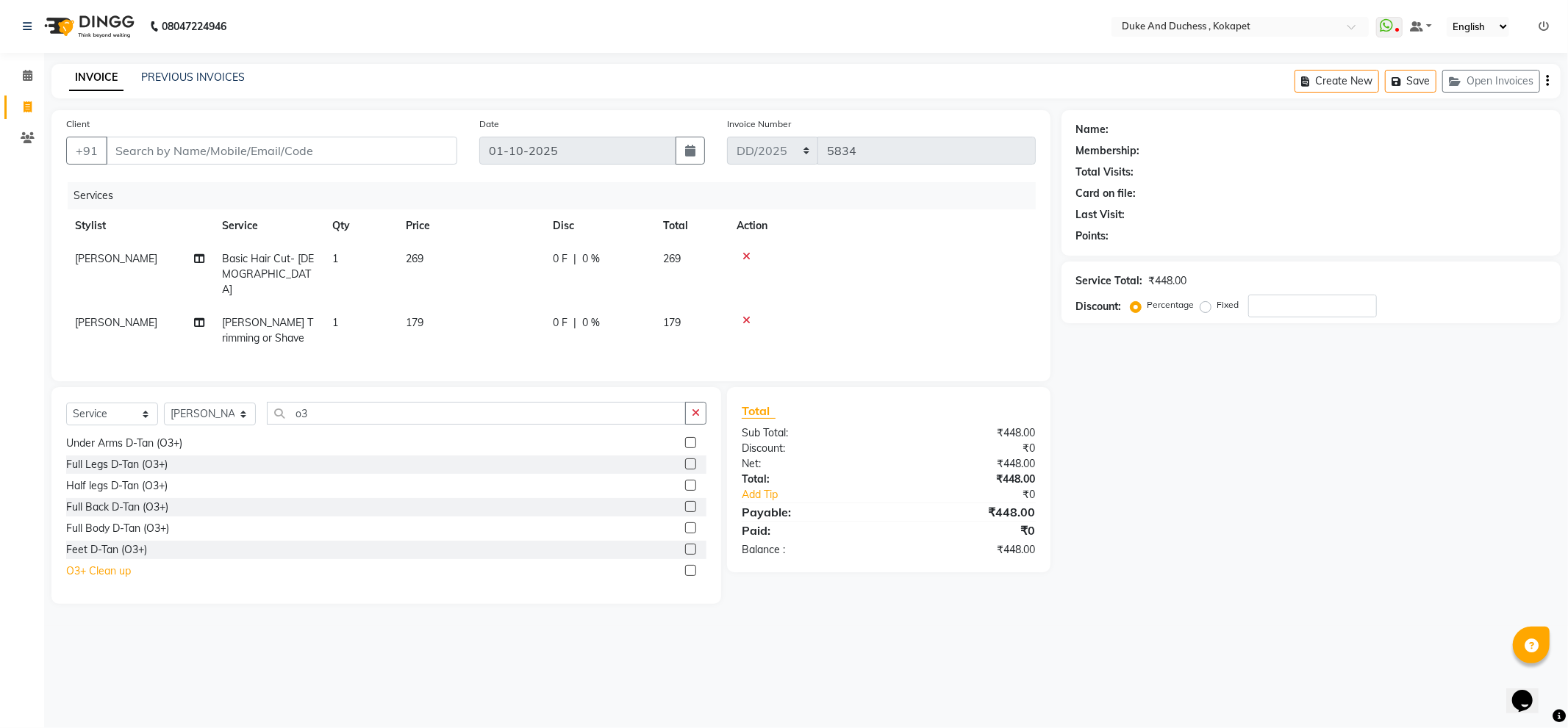
click at [114, 567] on div "O3+ Clean up" at bounding box center [98, 571] width 64 height 15
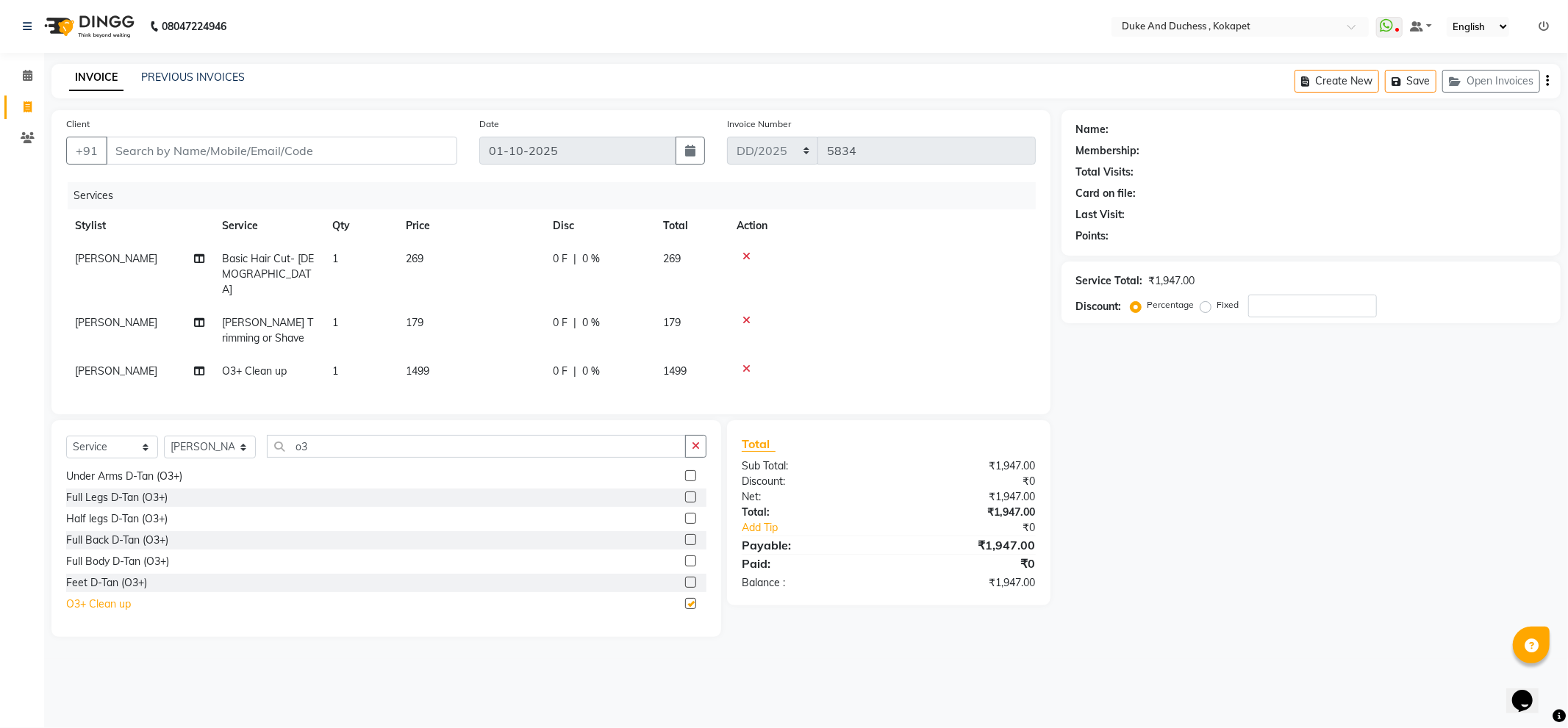
checkbox input "false"
click at [261, 160] on input "Client" at bounding box center [281, 150] width 352 height 28
click at [283, 158] on input "Client" at bounding box center [281, 150] width 352 height 28
type input "9"
type input "0"
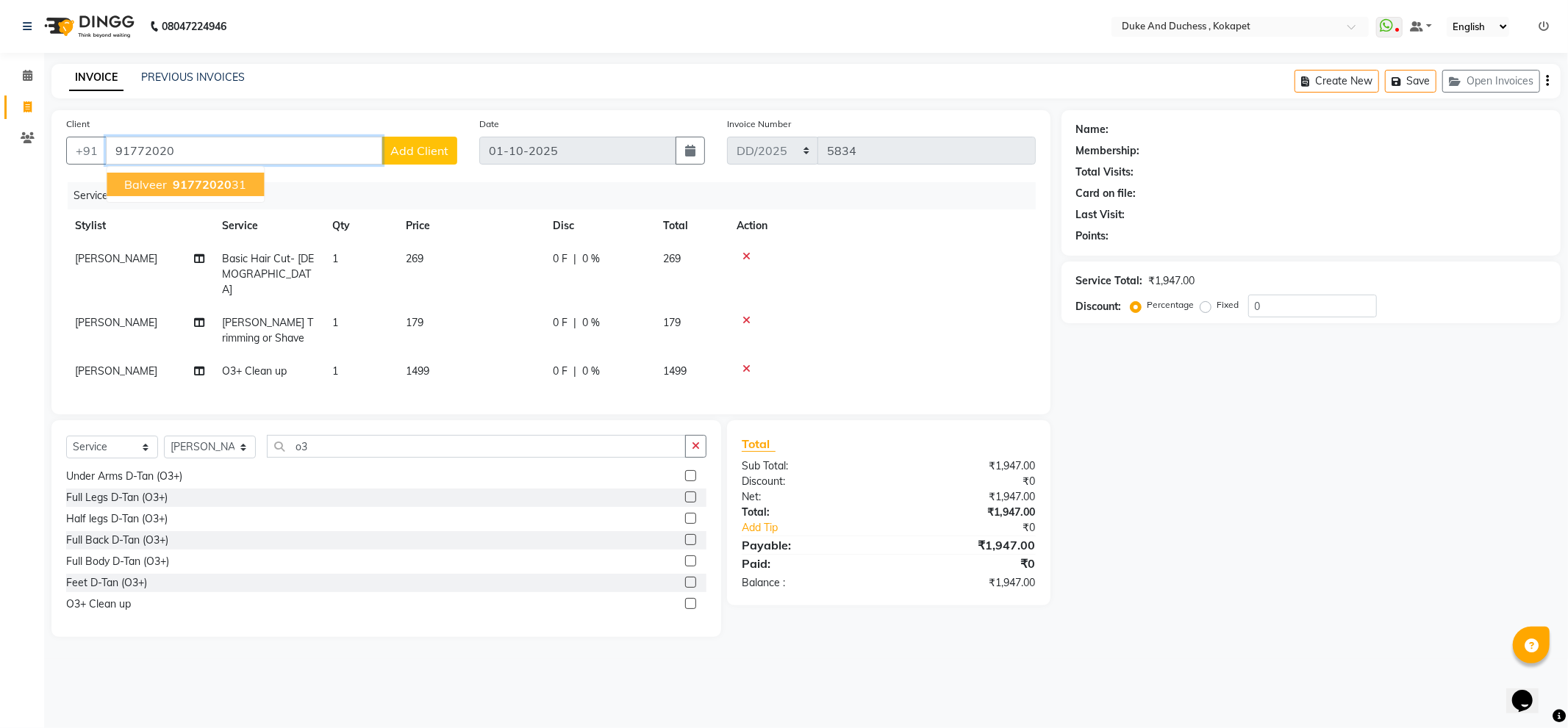
click at [217, 187] on span "91772020" at bounding box center [202, 185] width 58 height 15
type input "9177202031"
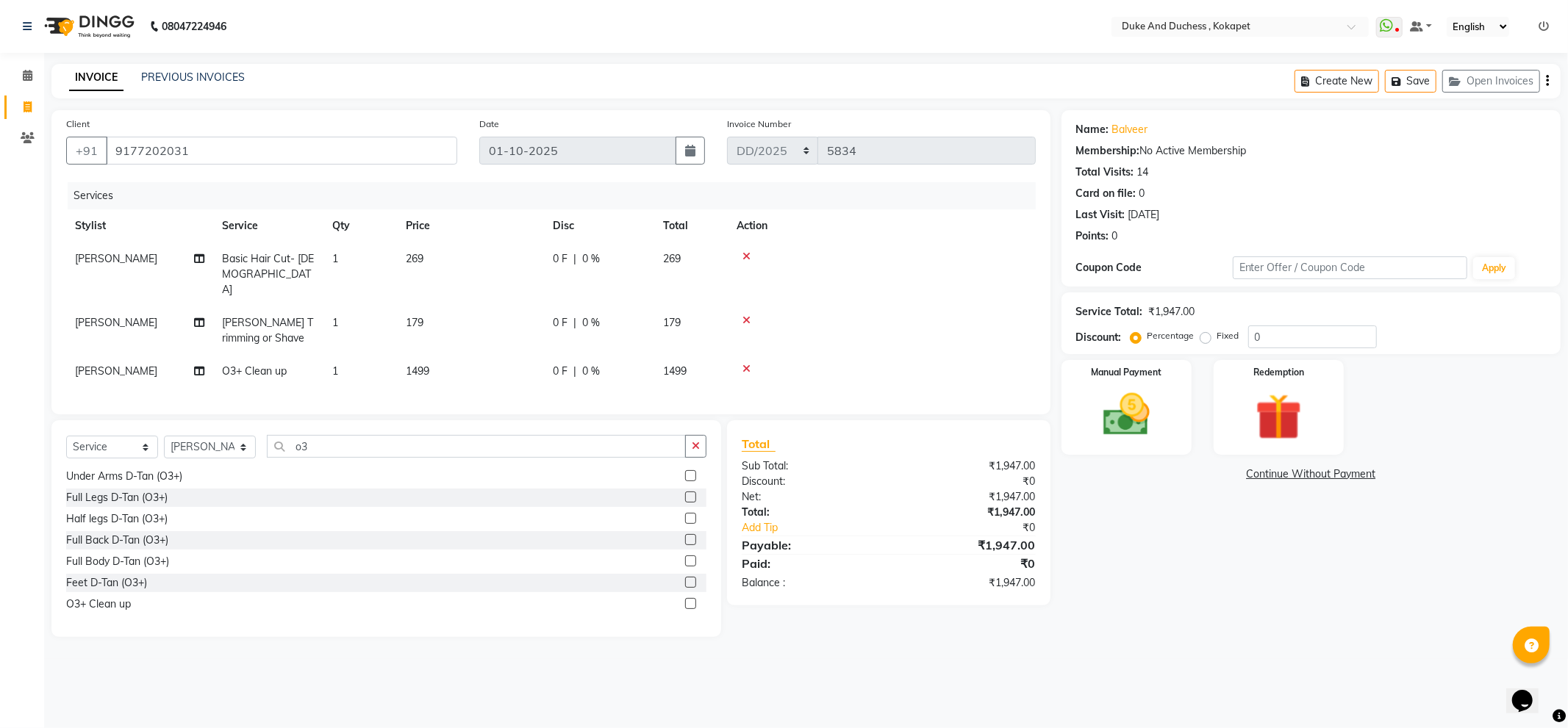
click at [135, 365] on span "[PERSON_NAME]" at bounding box center [116, 372] width 83 height 13
select select "45301"
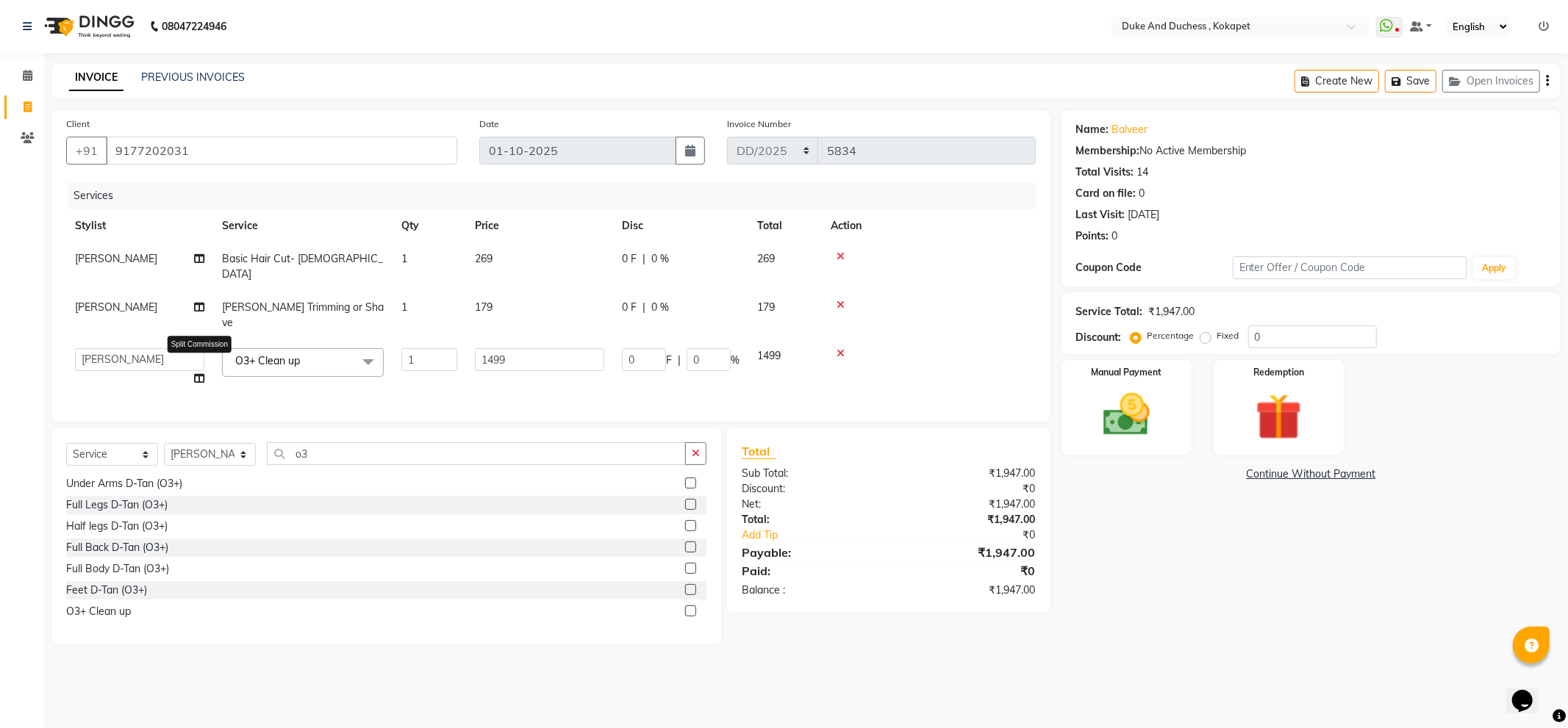
click at [196, 373] on icon at bounding box center [199, 378] width 10 height 10
select select "45301"
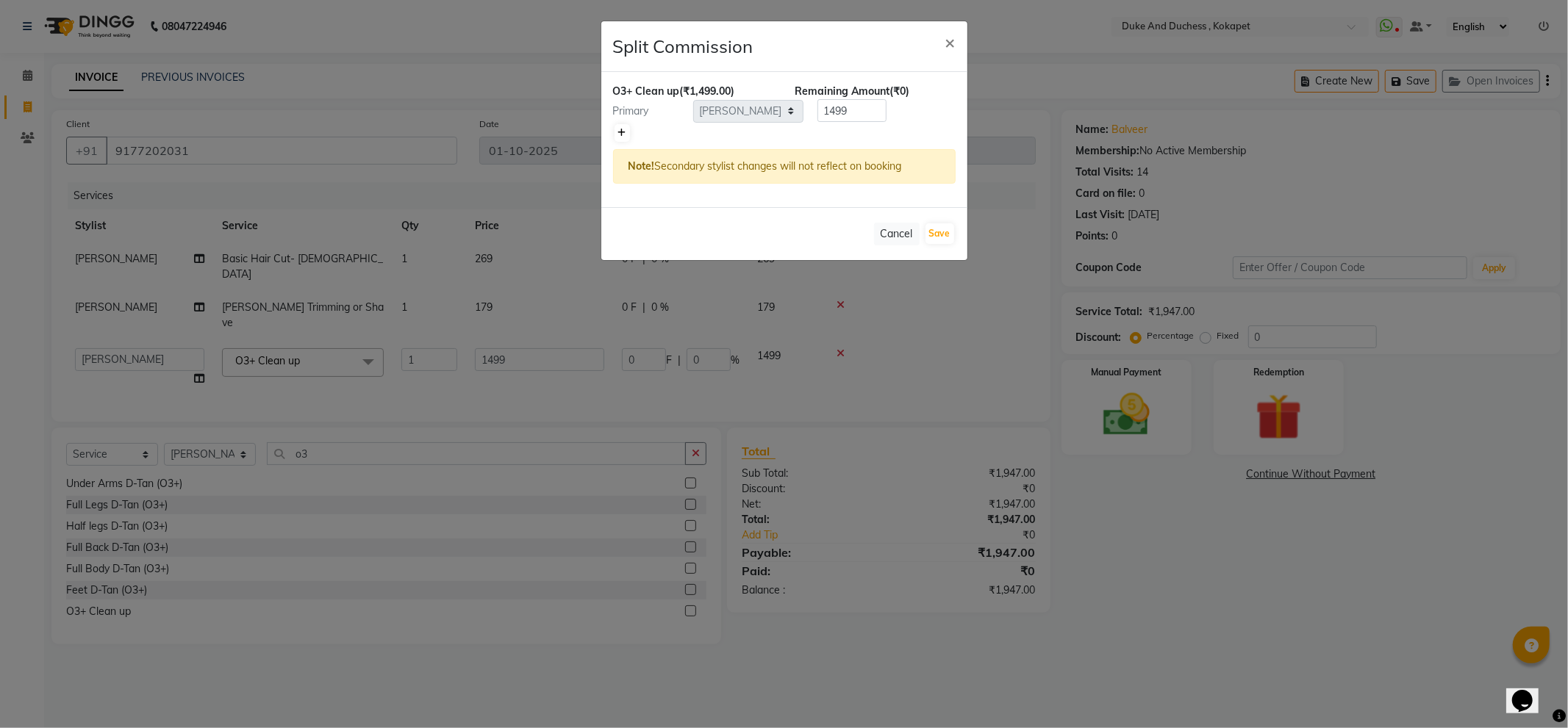
click at [622, 126] on link at bounding box center [622, 133] width 15 height 18
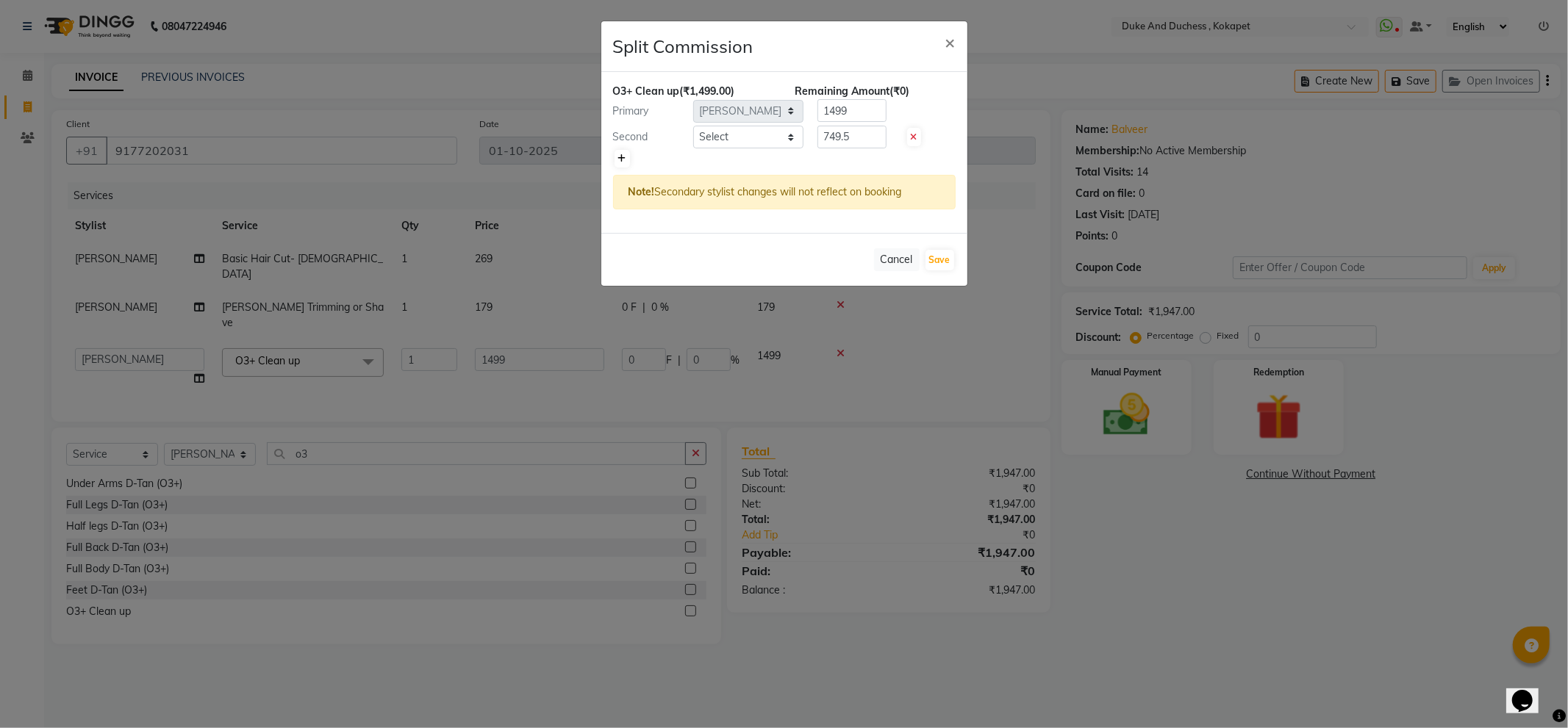
type input "749.5"
click at [762, 139] on select "Select Admin Anu Rai Duke & Duchess Kushmita Toppo Raj Gurung Rijvan Mohammad S…" at bounding box center [748, 137] width 110 height 23
select select "38838"
click at [693, 126] on select "Select Admin Anu Rai Duke & Duchess Kushmita Toppo Raj Gurung Rijvan Mohammad S…" at bounding box center [748, 137] width 110 height 23
click at [851, 132] on input "749.5" at bounding box center [852, 137] width 69 height 23
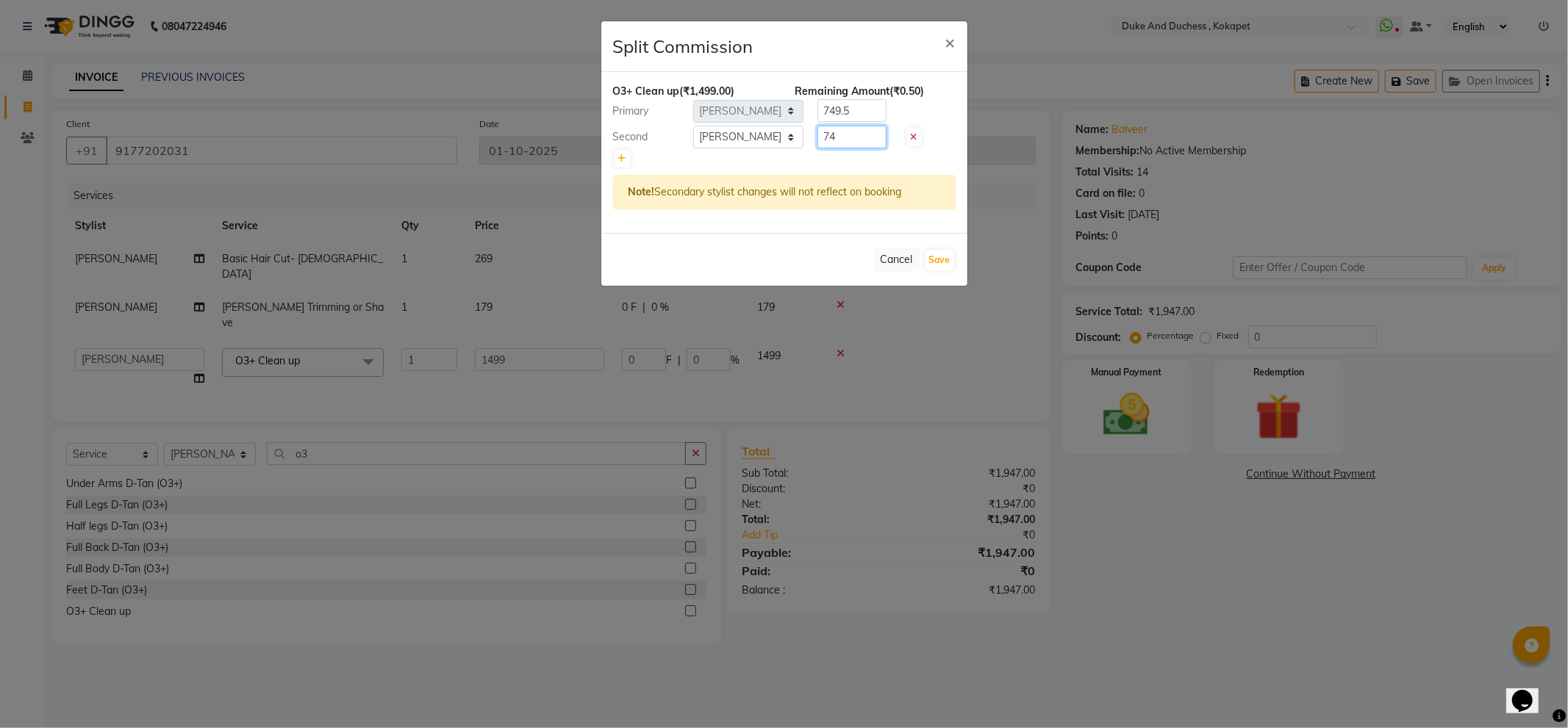
type input "7"
click at [862, 140] on input "number" at bounding box center [852, 137] width 69 height 23
type input "374"
click at [857, 105] on input "749.5" at bounding box center [852, 110] width 69 height 23
type input "7"
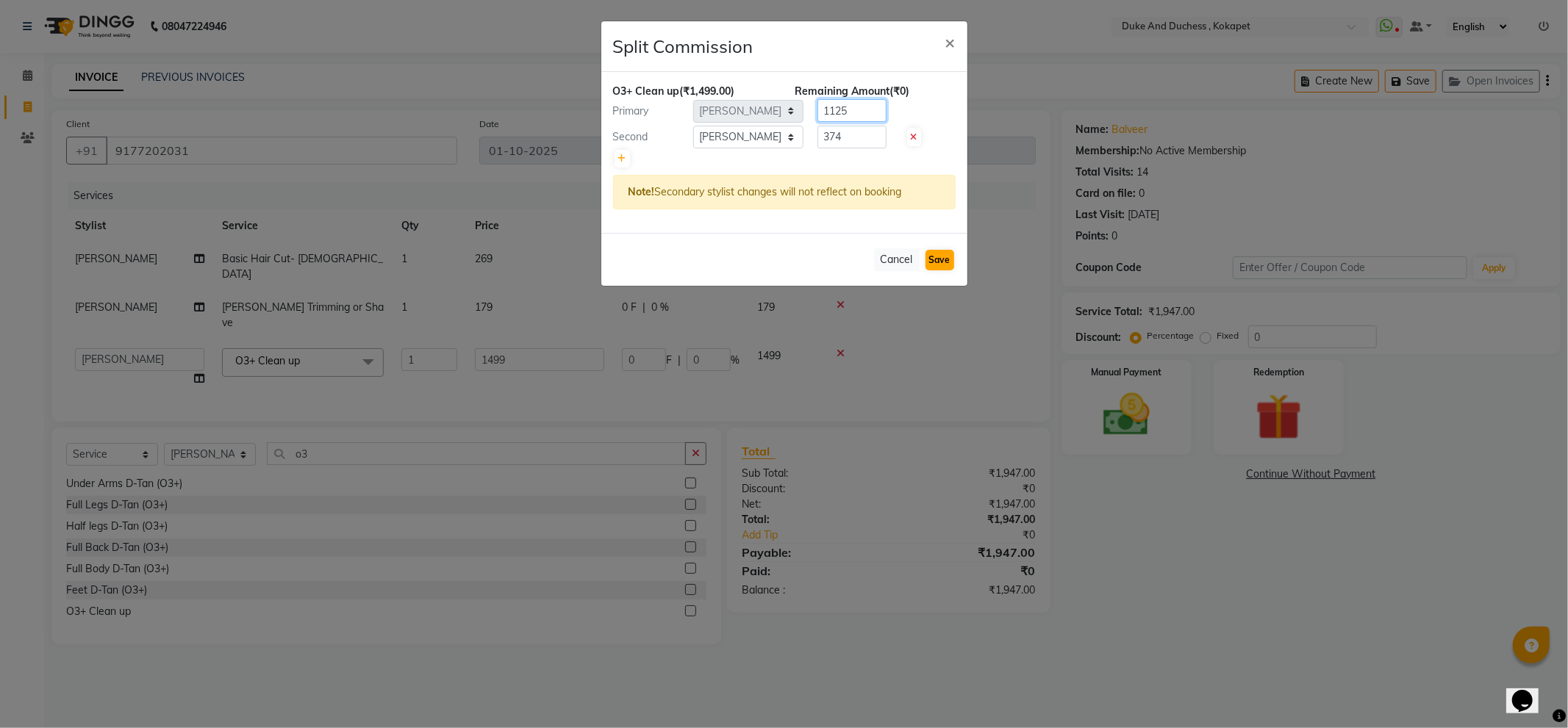
type input "1125"
click at [938, 261] on button "Save" at bounding box center [939, 260] width 28 height 21
select select "Select"
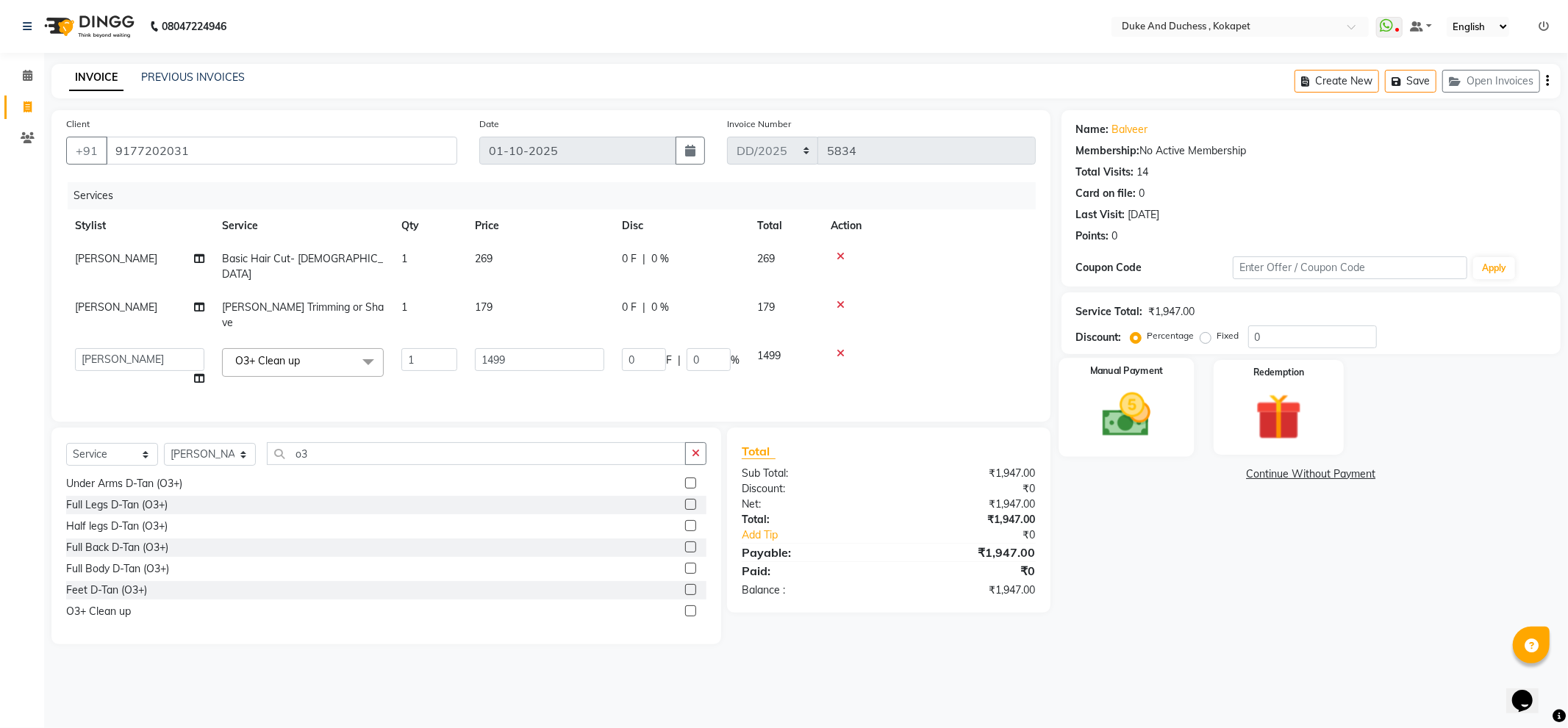
click at [1115, 414] on img at bounding box center [1126, 415] width 78 height 56
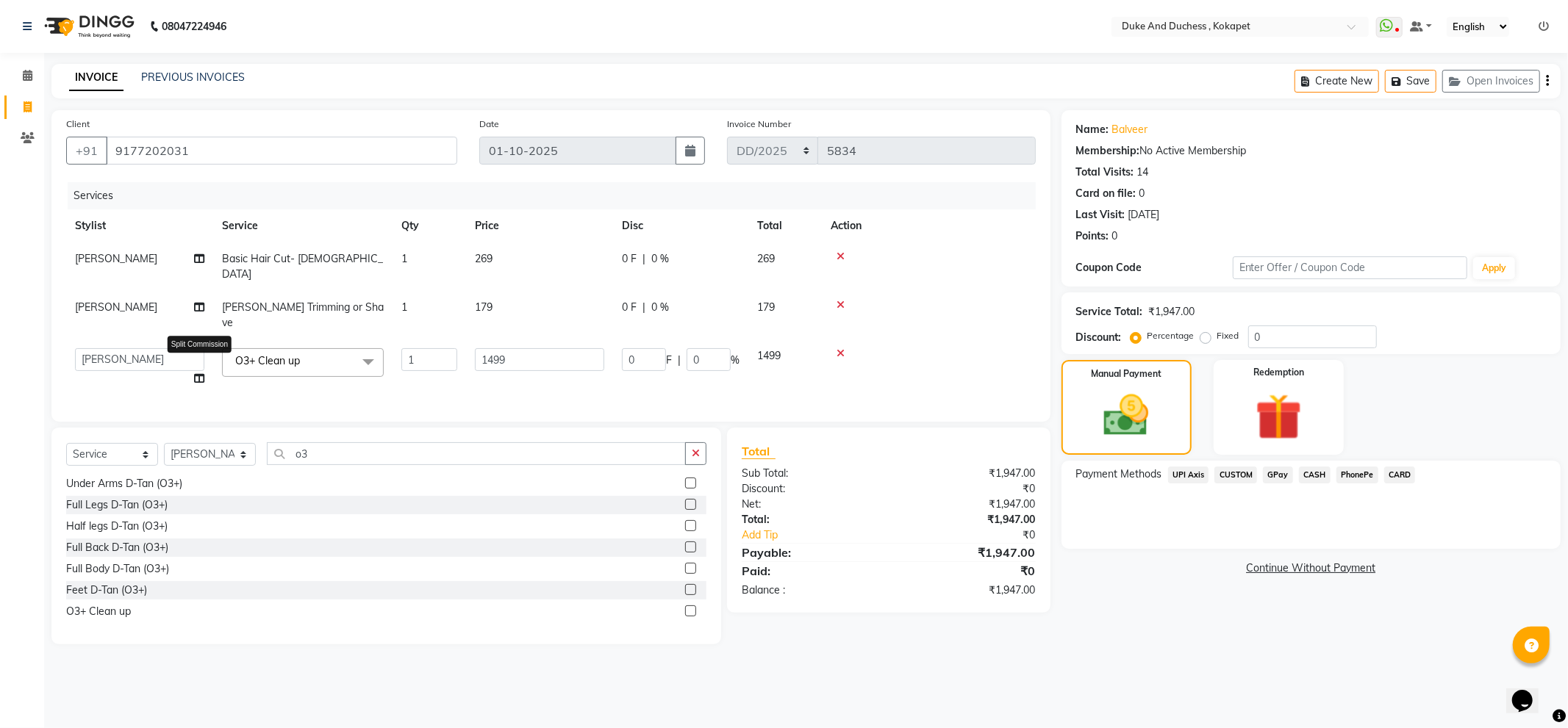
click at [194, 373] on icon at bounding box center [199, 378] width 10 height 10
select select "45301"
select select "38838"
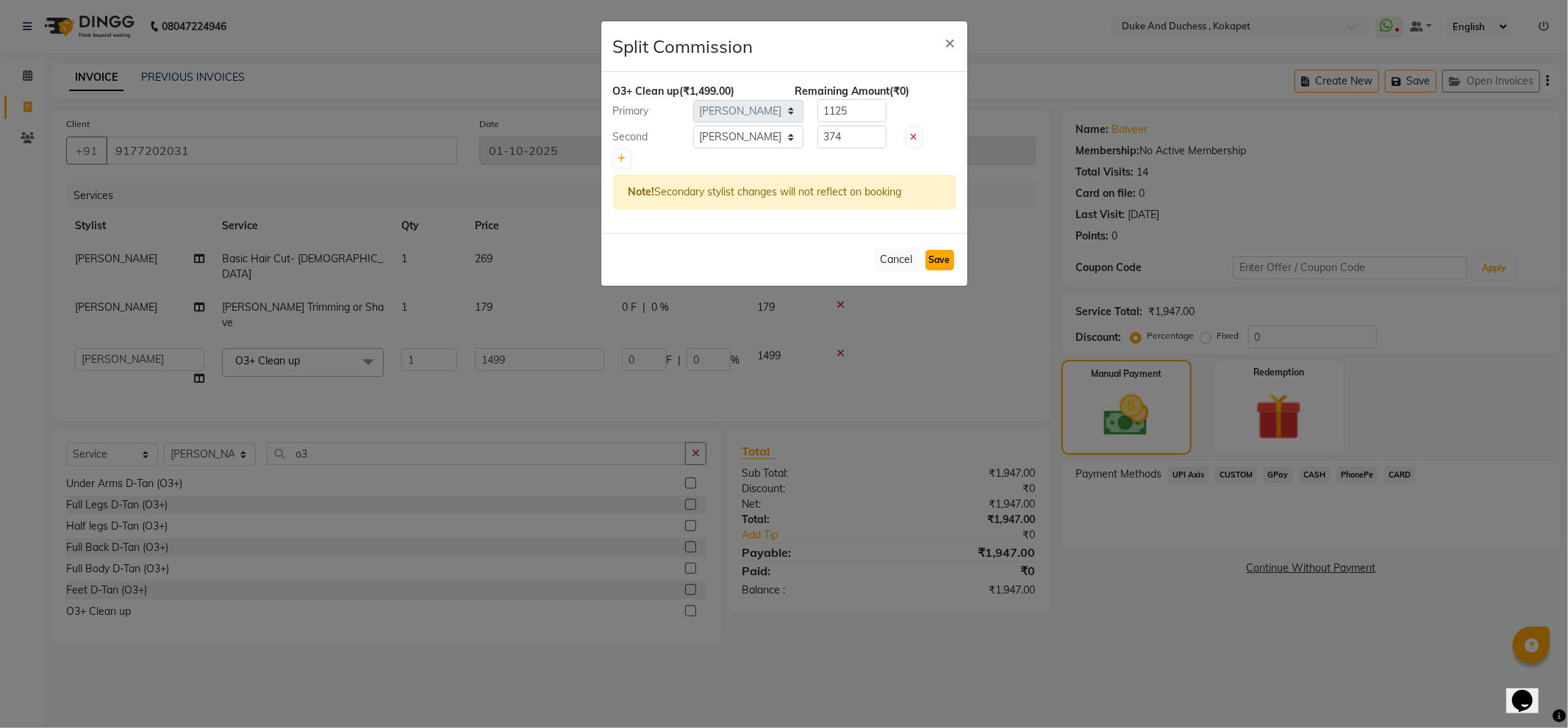
click at [929, 260] on button "Save" at bounding box center [939, 260] width 28 height 21
select select "Select"
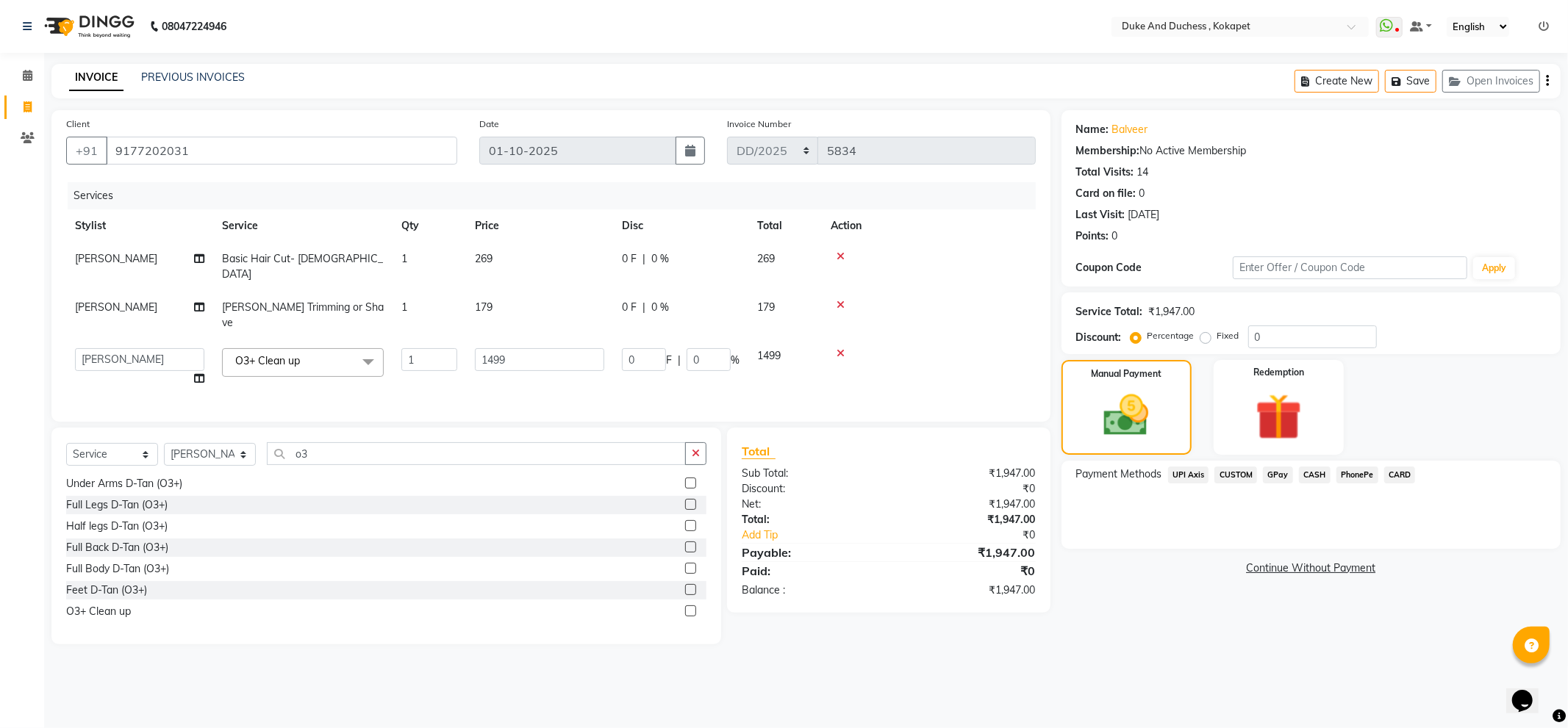
click at [1361, 472] on span "PhonePe" at bounding box center [1358, 475] width 42 height 17
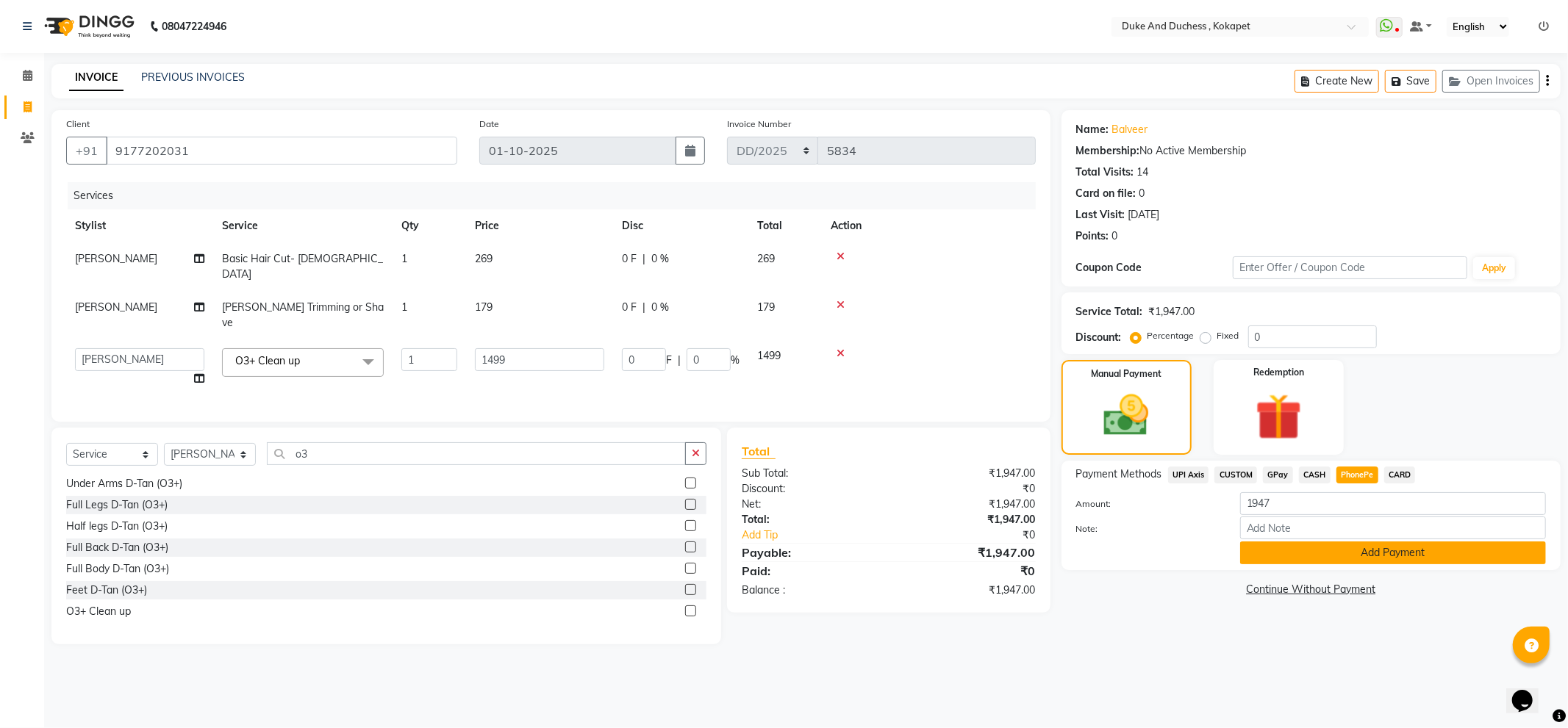
click at [1340, 559] on button "Add Payment" at bounding box center [1393, 553] width 306 height 23
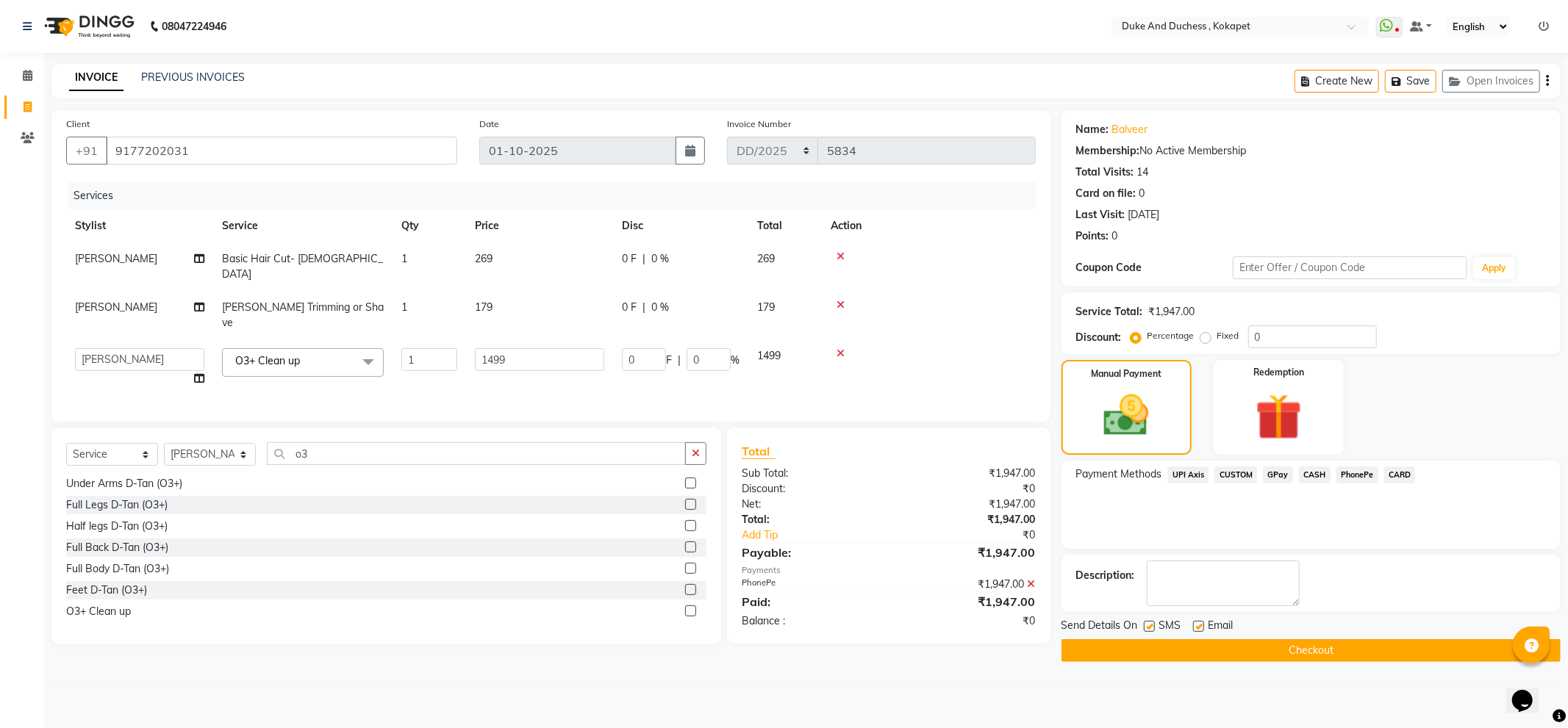
click at [1299, 649] on button "Checkout" at bounding box center [1311, 650] width 499 height 23
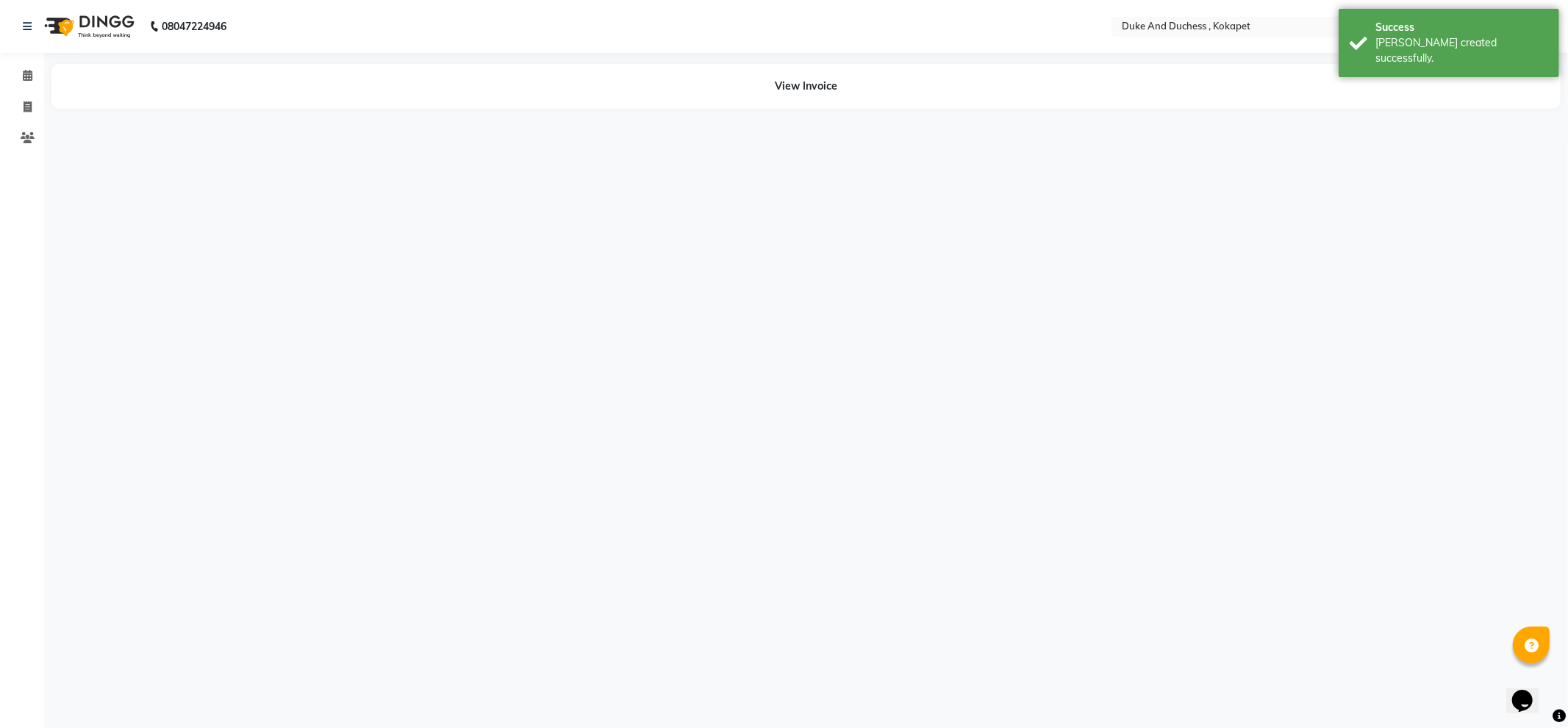
select select "38838"
select select "45301"
select select "38838"
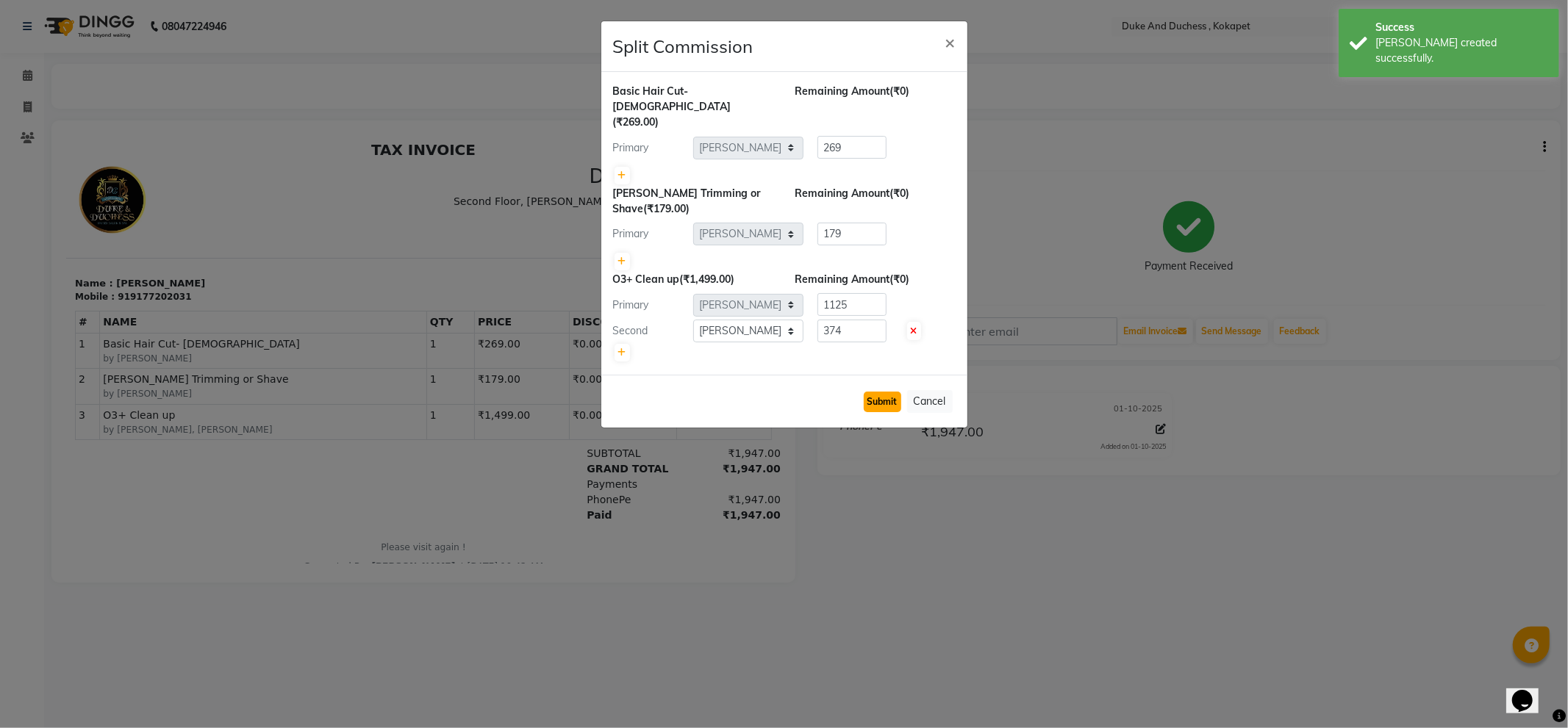
click at [881, 392] on button "Submit" at bounding box center [882, 402] width 38 height 21
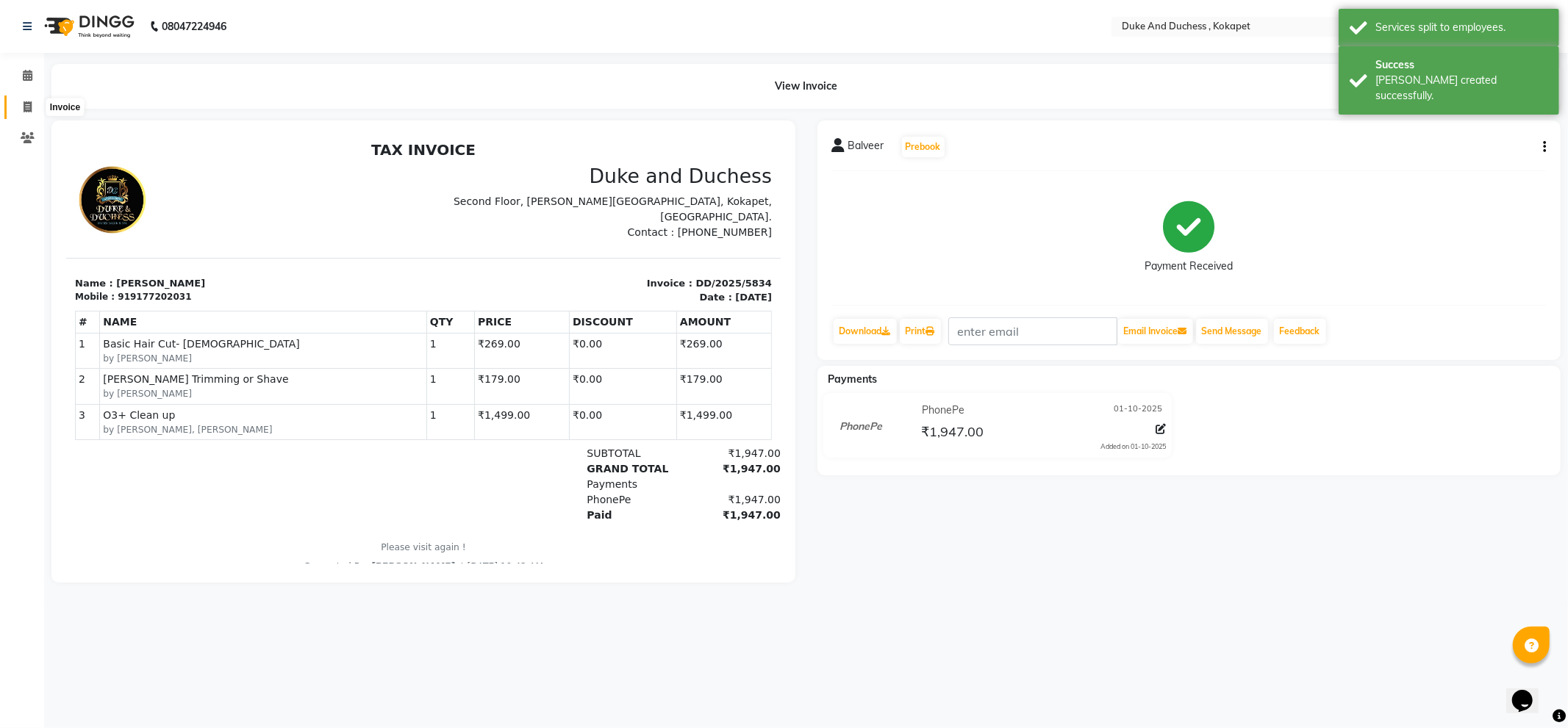
click at [17, 101] on span at bounding box center [28, 108] width 26 height 17
select select "service"
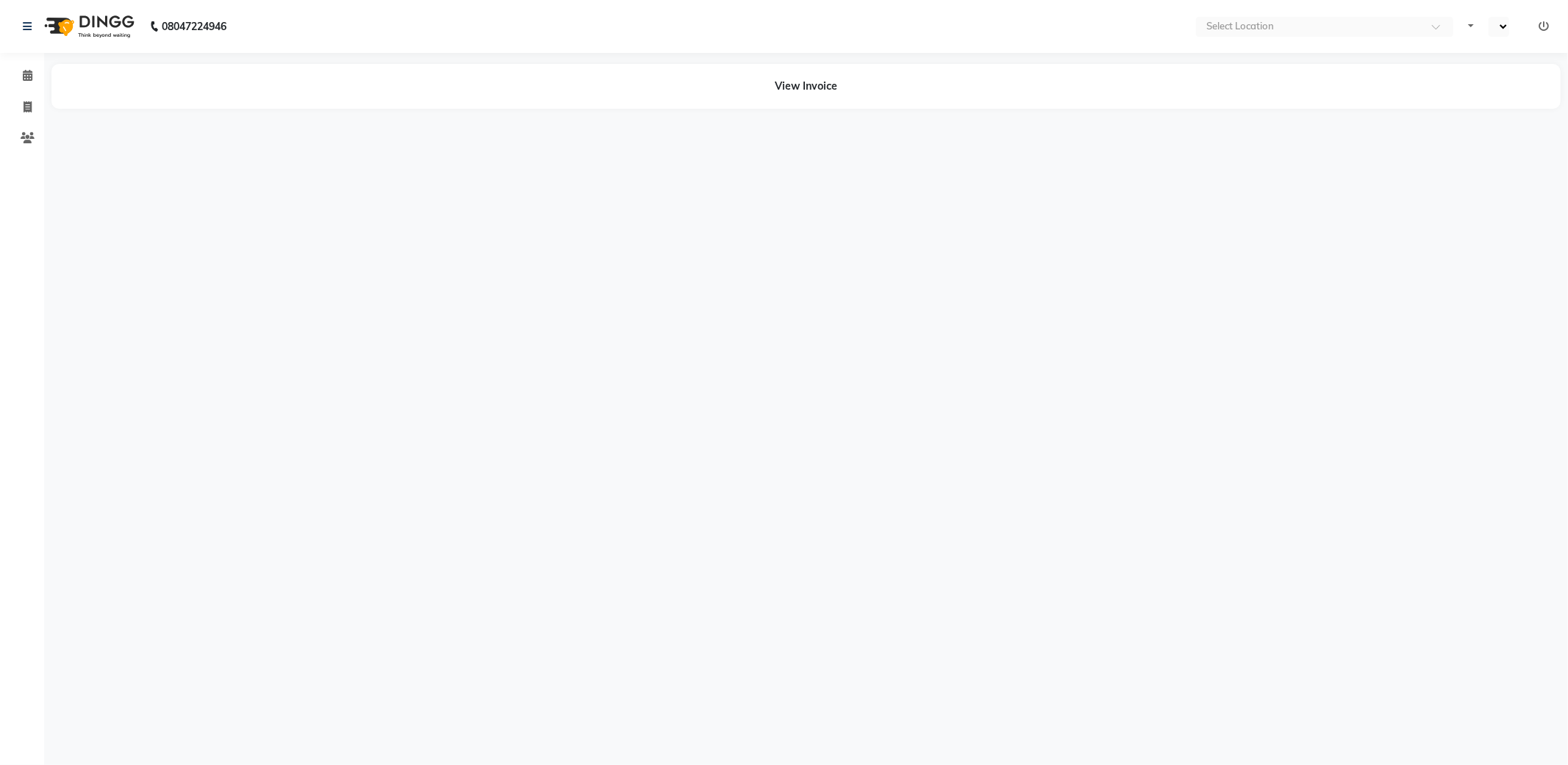
select select "en"
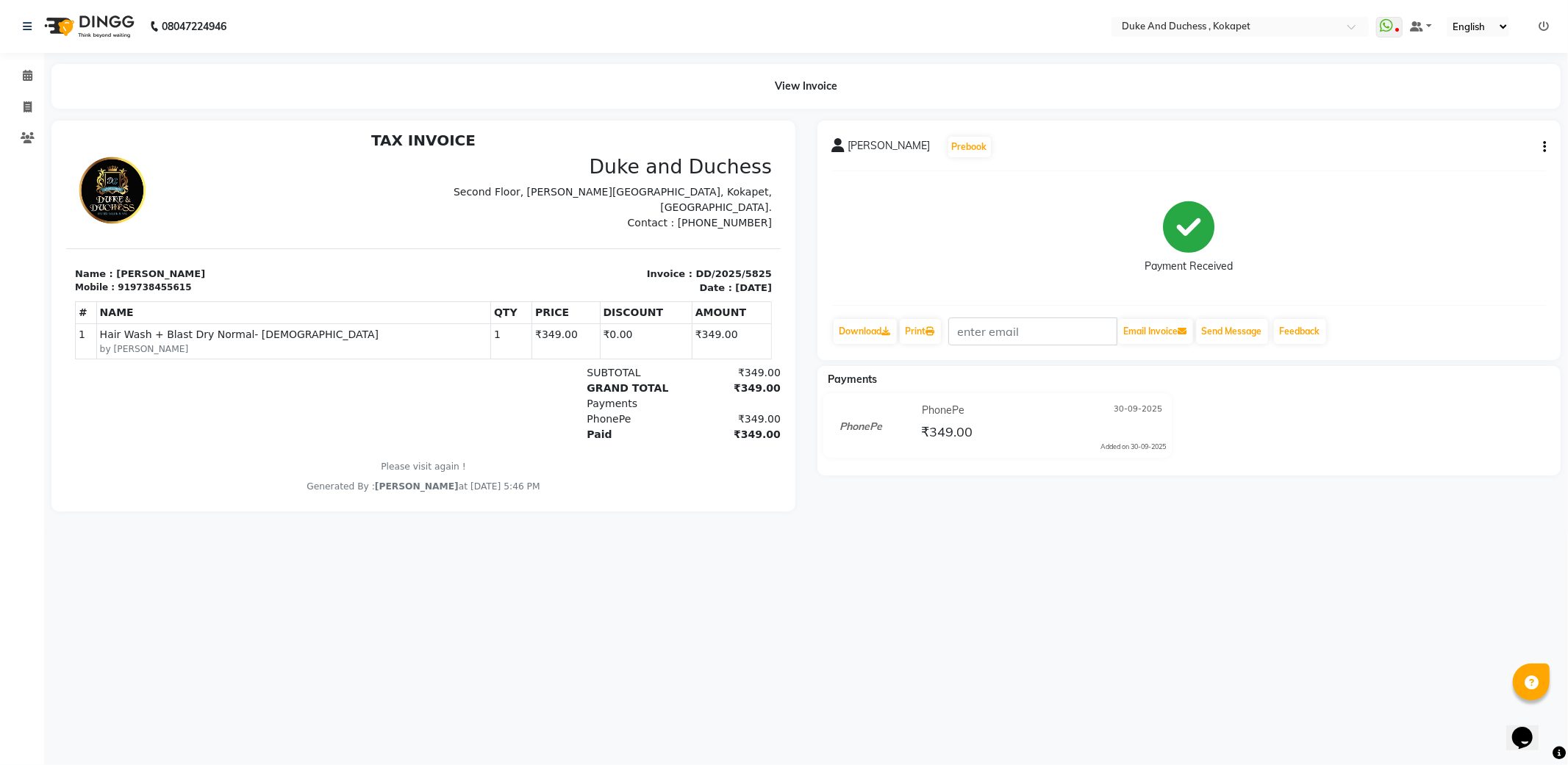
scroll to position [12, 0]
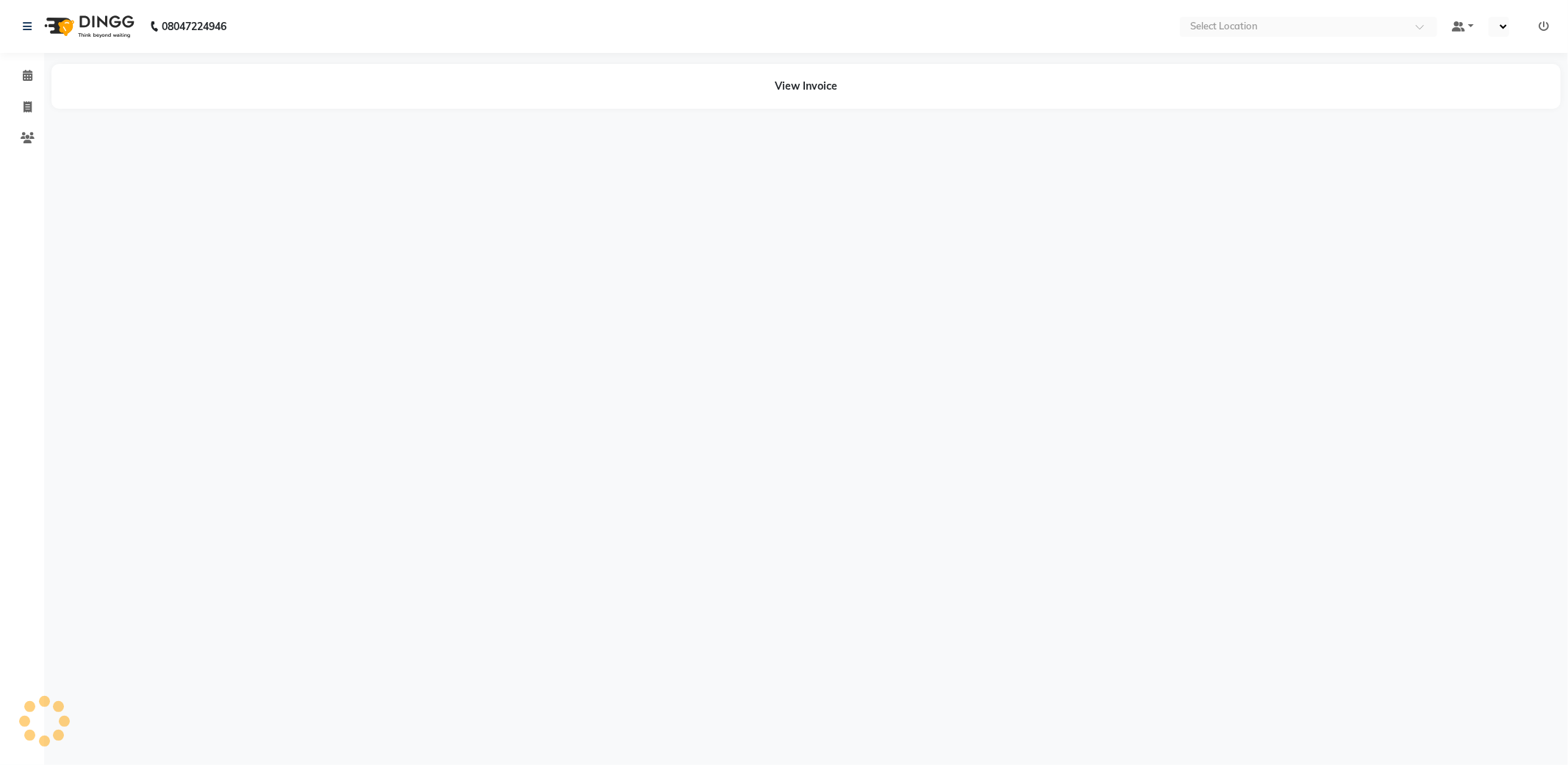
select select "en"
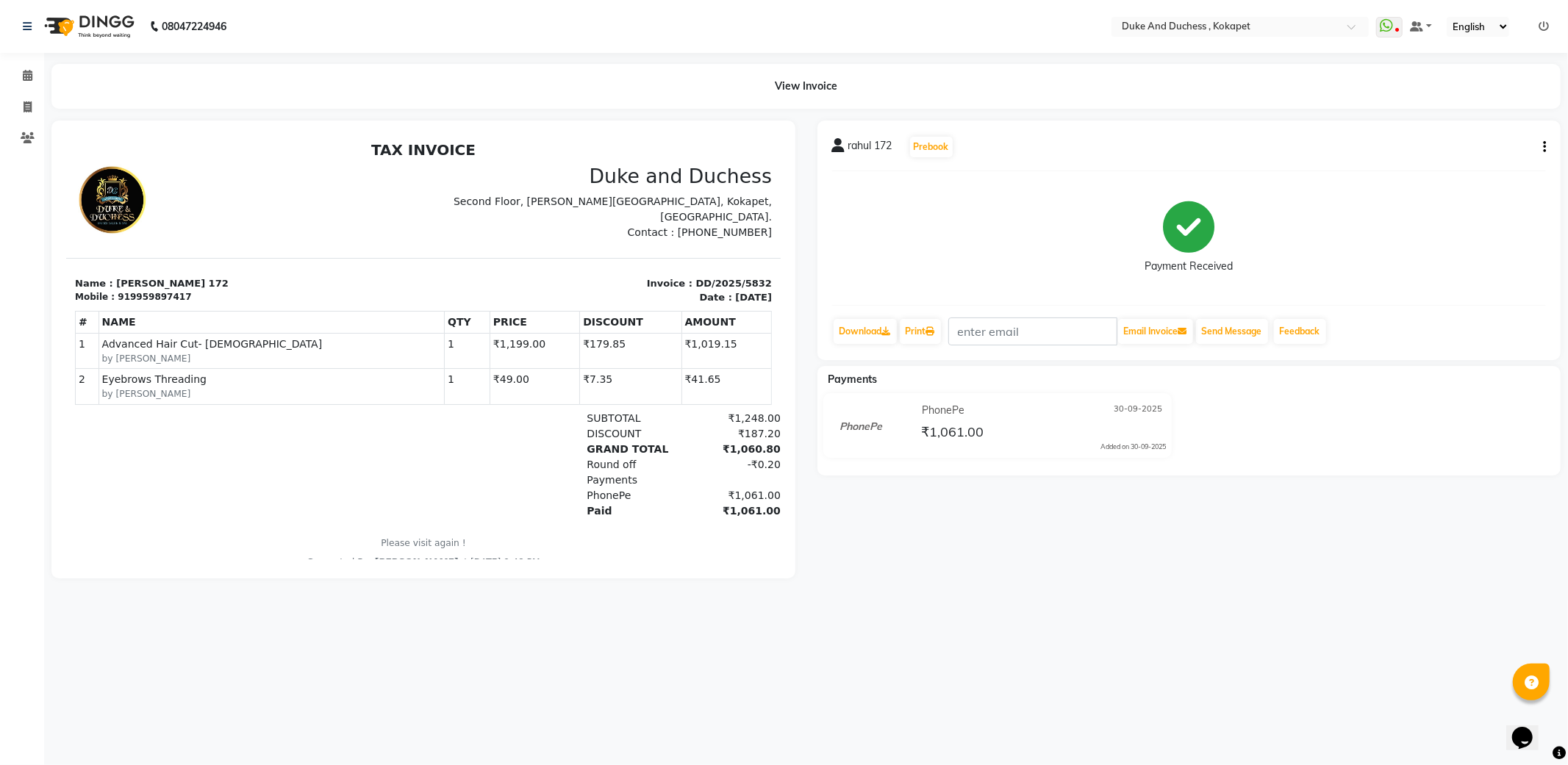
scroll to position [11, 0]
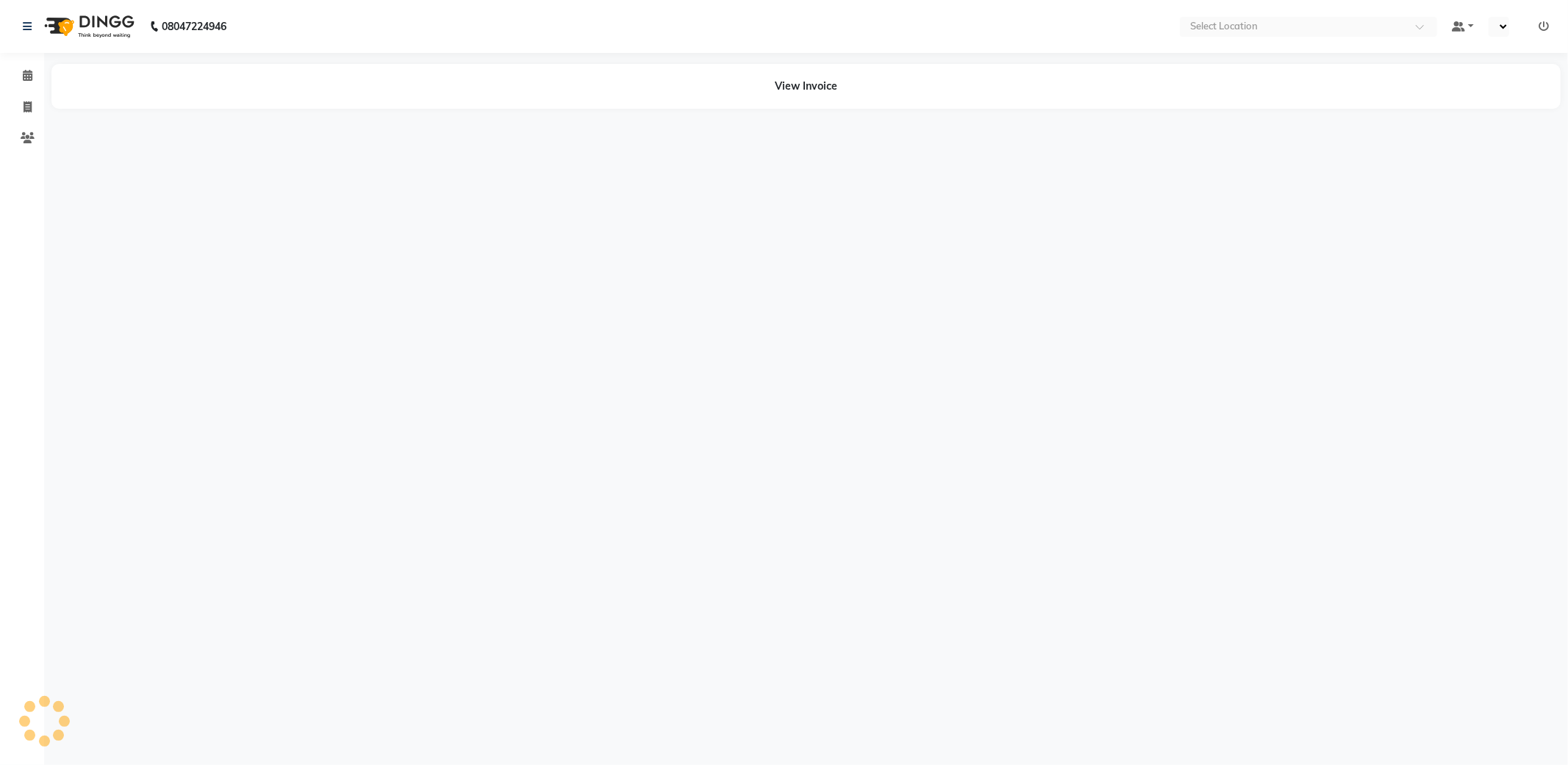
select select "en"
